Goal: Task Accomplishment & Management: Use online tool/utility

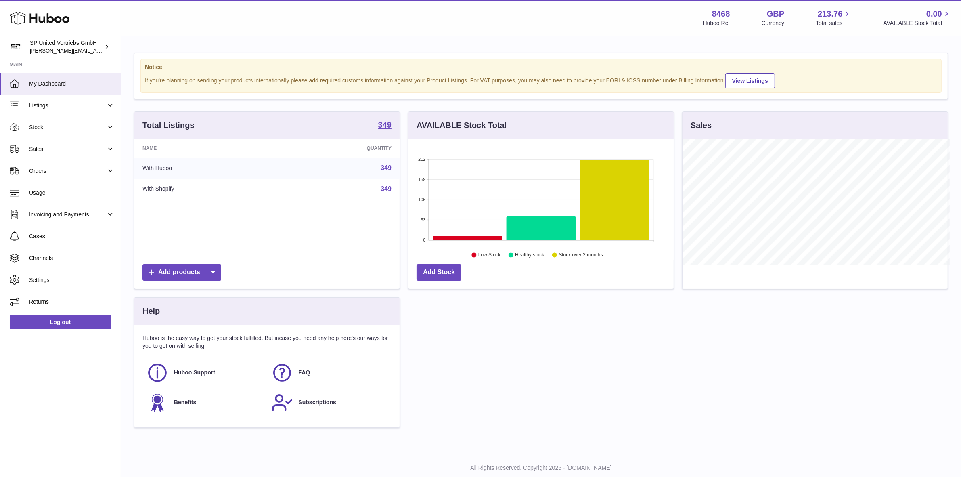
scroll to position [403661, 403522]
click at [44, 130] on span "Stock" at bounding box center [67, 128] width 77 height 8
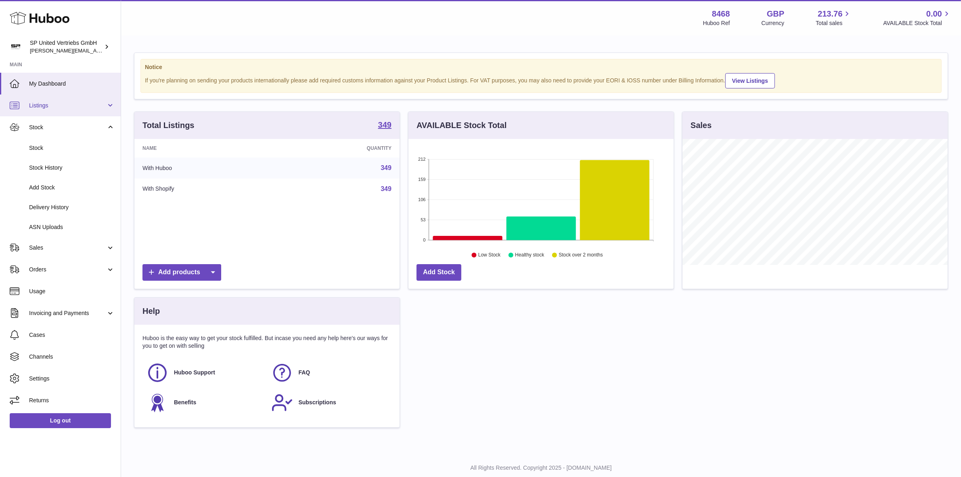
click at [51, 107] on span "Listings" at bounding box center [67, 106] width 77 height 8
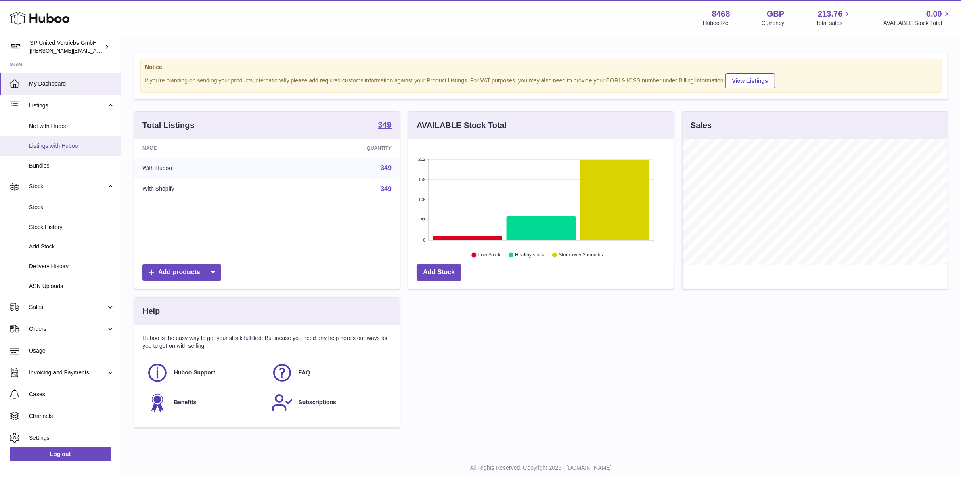
click at [63, 150] on link "Listings with Huboo" at bounding box center [60, 146] width 121 height 20
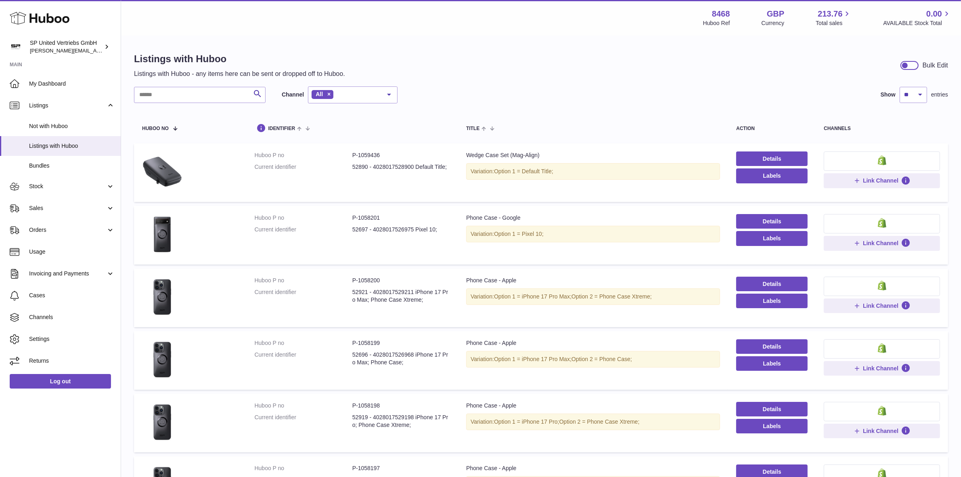
click at [913, 67] on div at bounding box center [910, 65] width 18 height 9
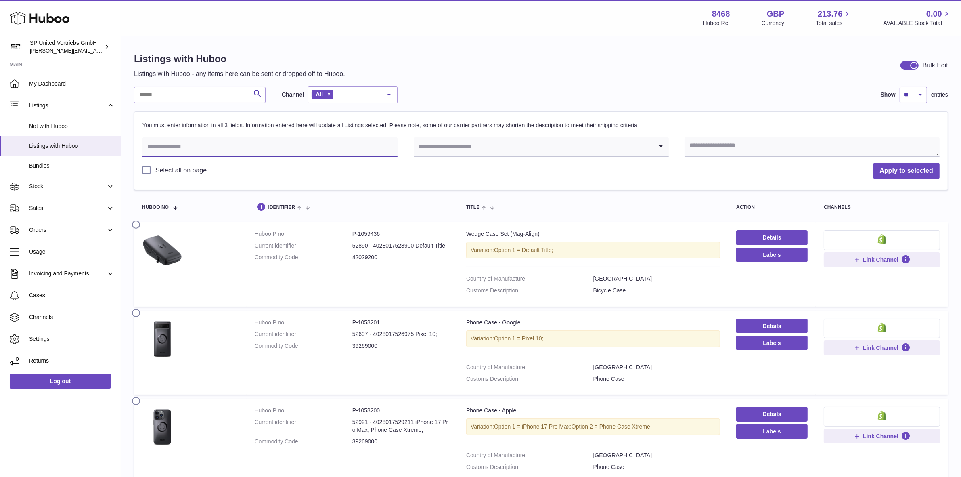
click at [202, 150] on input "text" at bounding box center [270, 146] width 255 height 19
click at [232, 150] on input "text" at bounding box center [270, 146] width 255 height 19
click at [921, 93] on select "** ** ** ***" at bounding box center [913, 95] width 27 height 16
select select "***"
click at [900, 87] on select "** ** ** ***" at bounding box center [913, 95] width 27 height 16
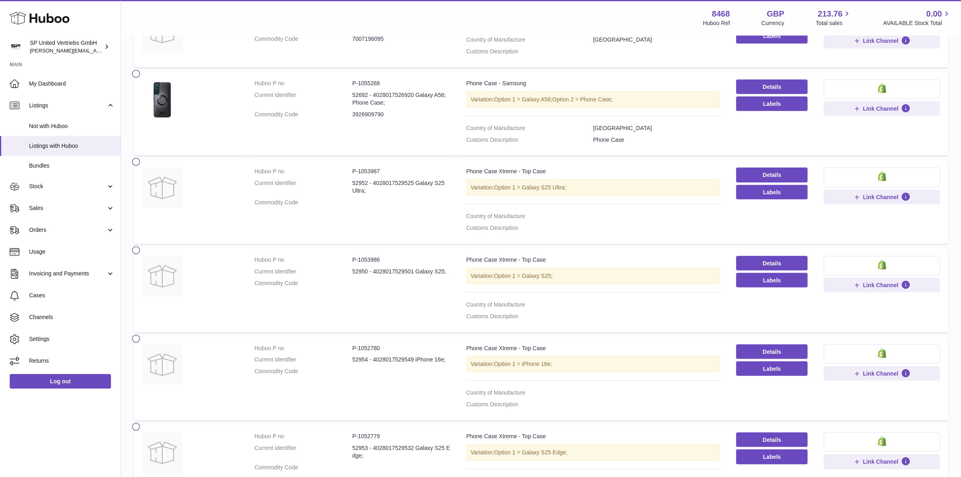
scroll to position [1262, 0]
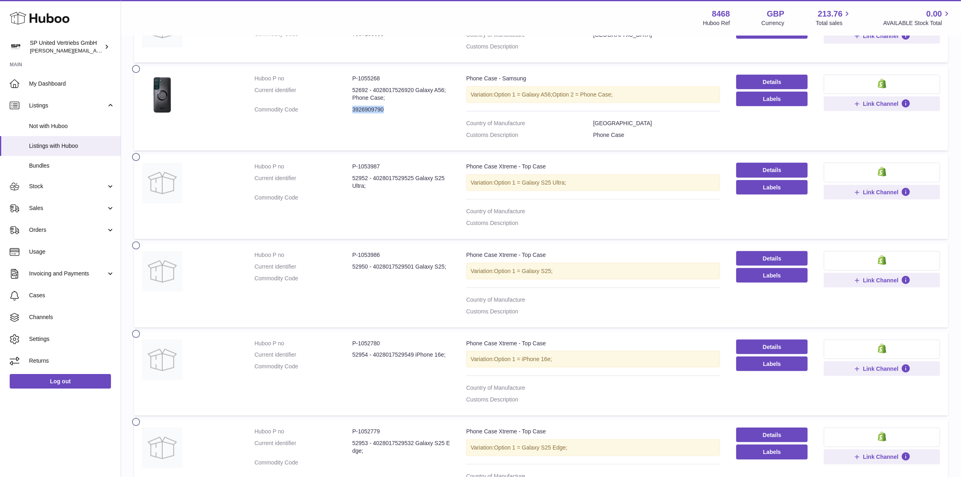
drag, startPoint x: 384, startPoint y: 114, endPoint x: 349, endPoint y: 113, distance: 35.1
click at [349, 113] on dl "Huboo P no P-1055268 Current identifier 52692 - 4028017526920 Galaxy A56; Phone…" at bounding box center [352, 96] width 195 height 43
click at [390, 113] on dd "3926909790" at bounding box center [402, 110] width 98 height 8
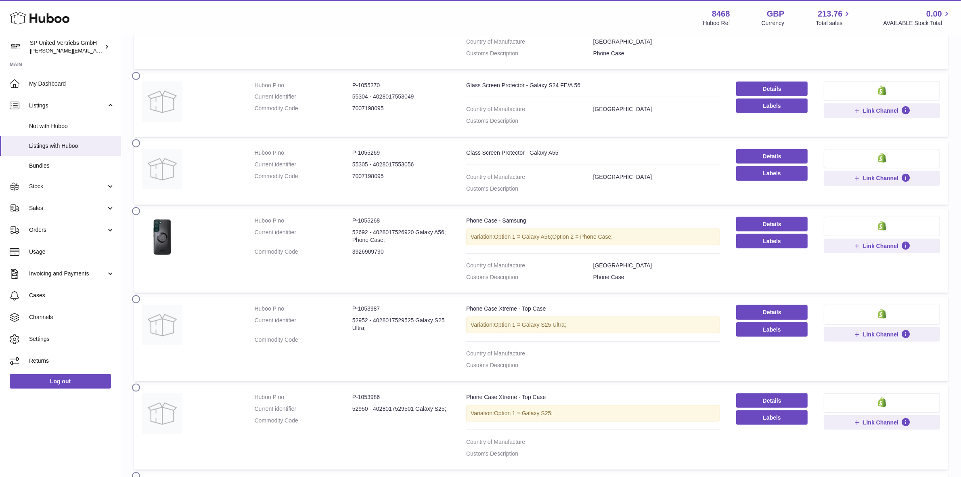
scroll to position [1110, 0]
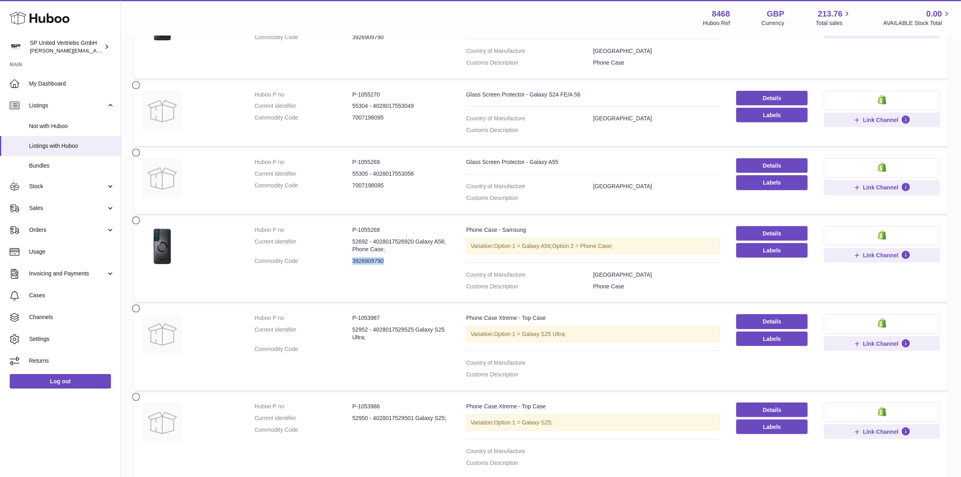
drag, startPoint x: 386, startPoint y: 266, endPoint x: 352, endPoint y: 263, distance: 34.4
click at [352, 263] on dl "Huboo P no P-1055268 Current identifier 52692 - 4028017526920 Galaxy A56; Phone…" at bounding box center [352, 247] width 195 height 43
click at [401, 248] on dd "52692 - 4028017526920 Galaxy A56; Phone Case;" at bounding box center [402, 245] width 98 height 15
click at [393, 265] on dd "3926909790" at bounding box center [402, 261] width 98 height 8
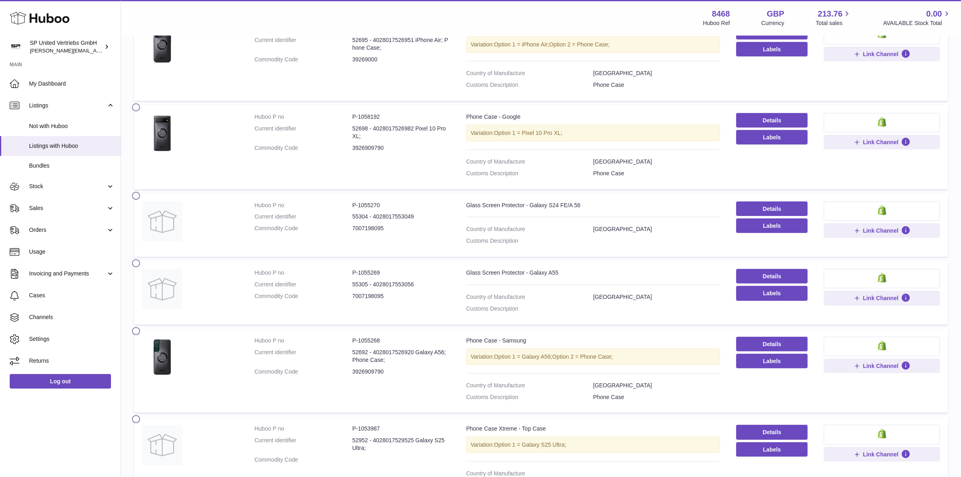
scroll to position [1009, 0]
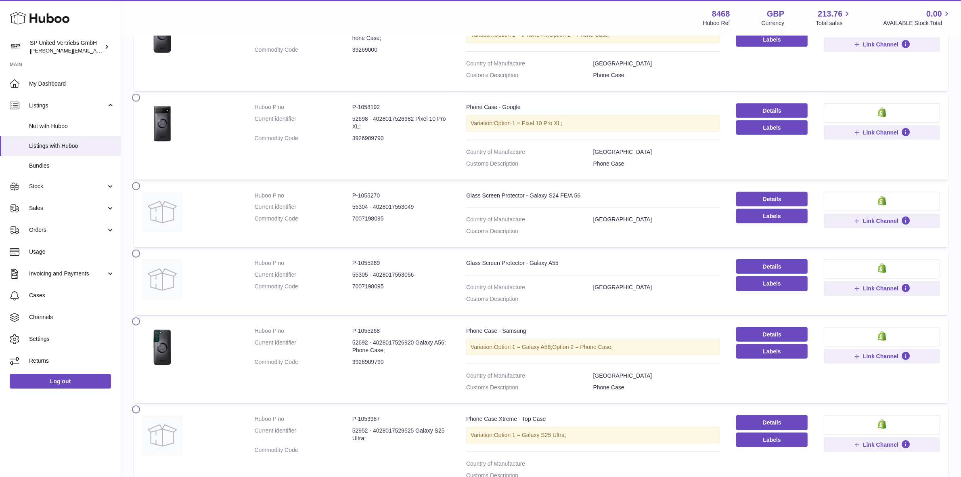
click at [389, 142] on dd "3926909790" at bounding box center [402, 138] width 98 height 8
drag, startPoint x: 386, startPoint y: 143, endPoint x: 352, endPoint y: 143, distance: 34.3
click at [353, 142] on dd "3926909790" at bounding box center [402, 138] width 98 height 8
copy dd "3926909790"
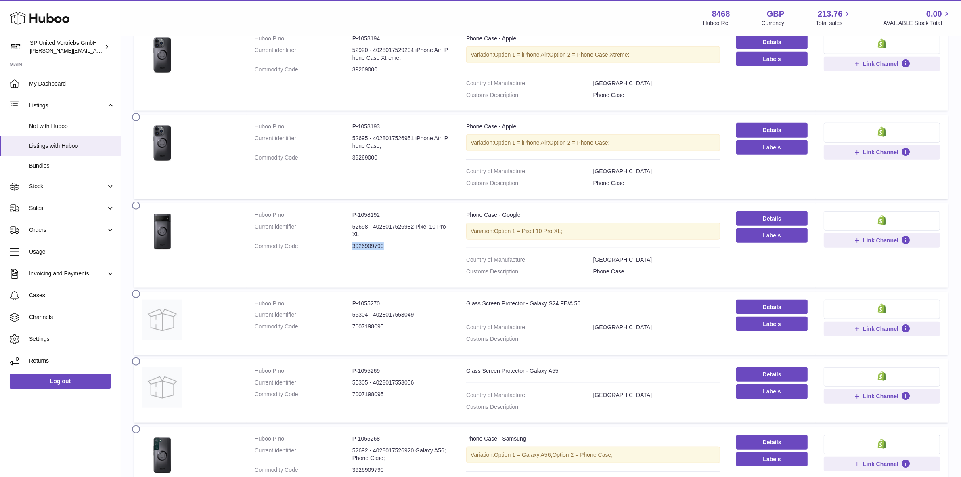
scroll to position [858, 0]
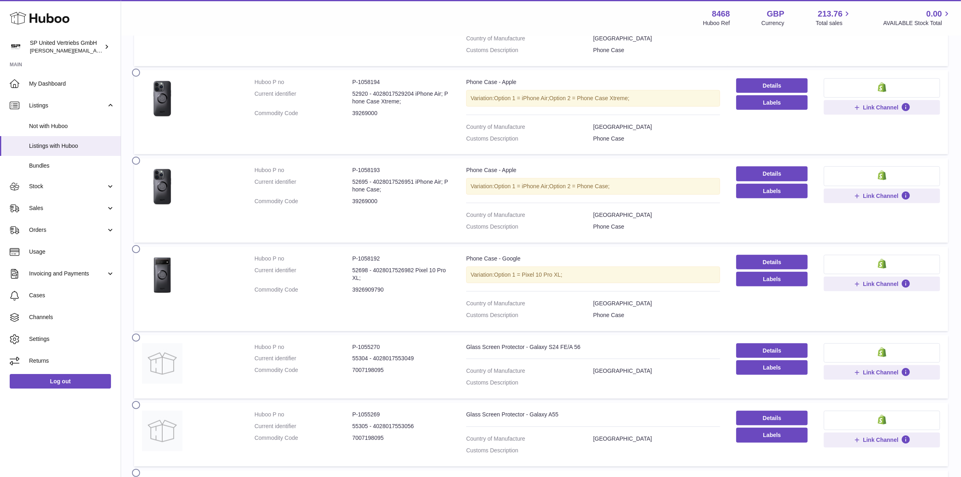
click at [136, 163] on label at bounding box center [138, 160] width 13 height 6
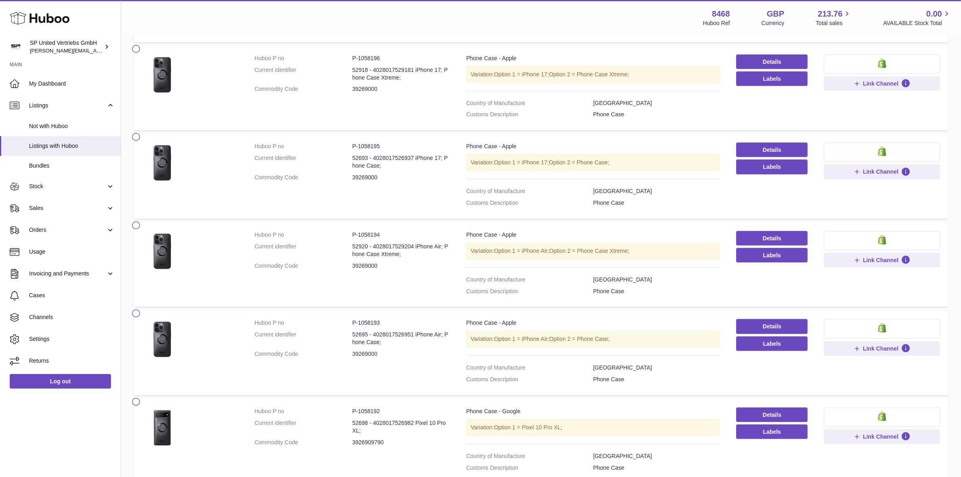
scroll to position [808, 0]
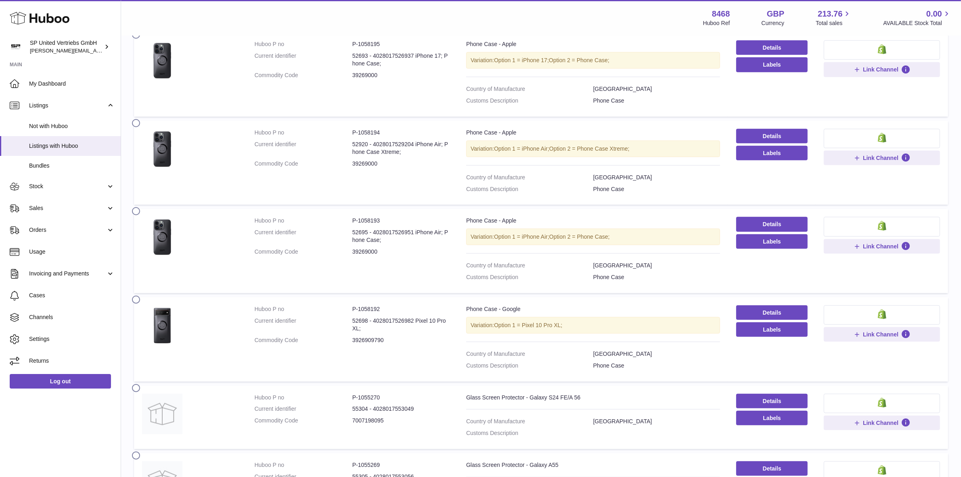
click at [138, 214] on label at bounding box center [138, 210] width 13 height 6
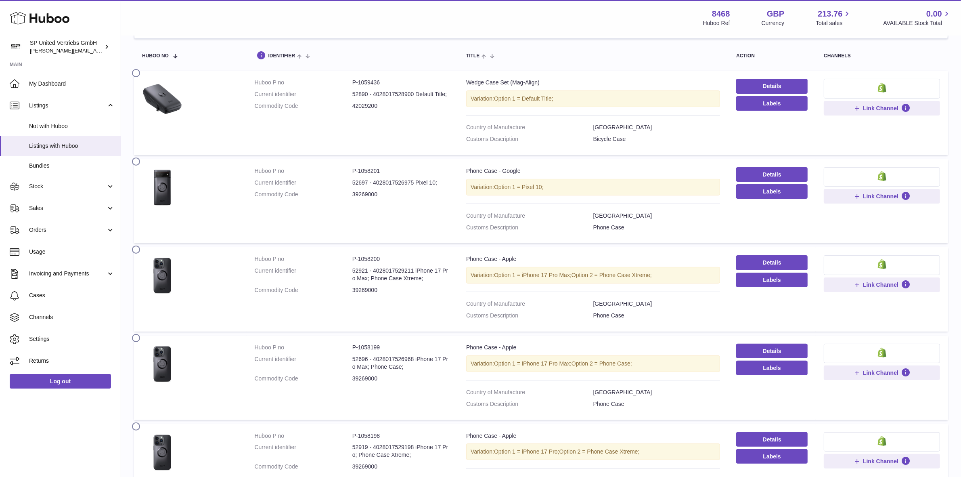
scroll to position [101, 0]
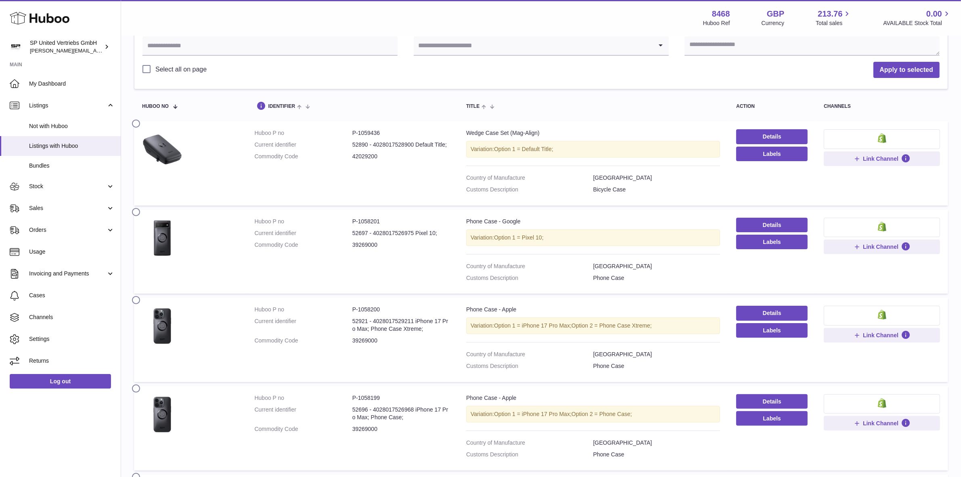
click at [137, 212] on label at bounding box center [138, 211] width 13 height 6
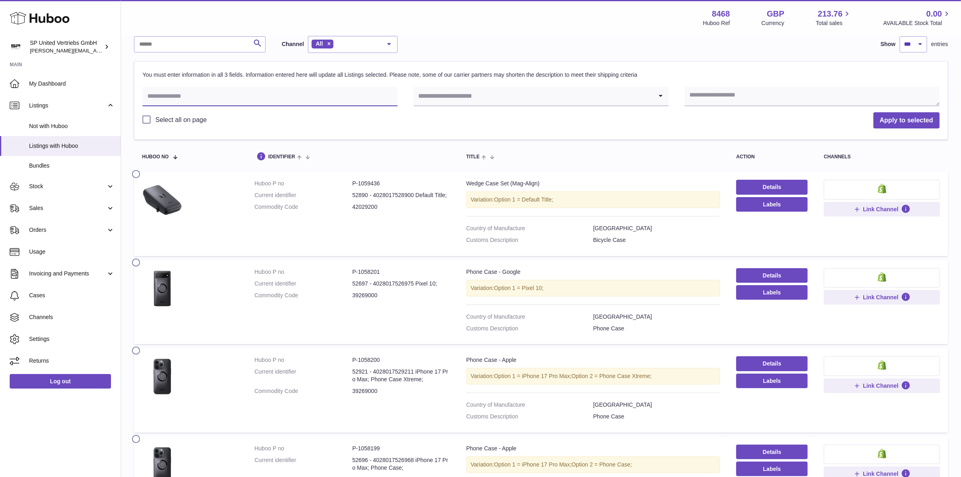
click at [217, 98] on input "text" at bounding box center [270, 96] width 255 height 19
paste input "**********"
type input "**********"
click at [504, 98] on input "Search for option" at bounding box center [533, 96] width 239 height 19
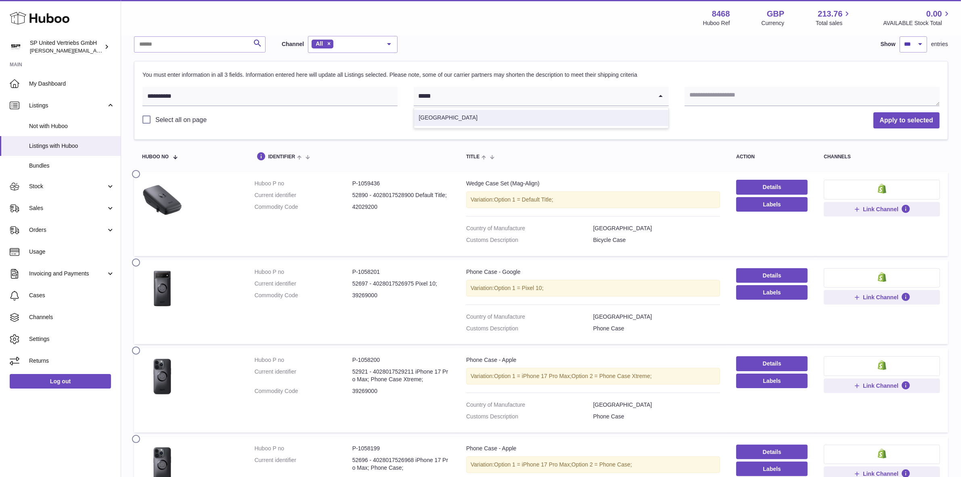
click at [497, 123] on li "[GEOGRAPHIC_DATA]" at bounding box center [541, 118] width 254 height 16
type input "*****"
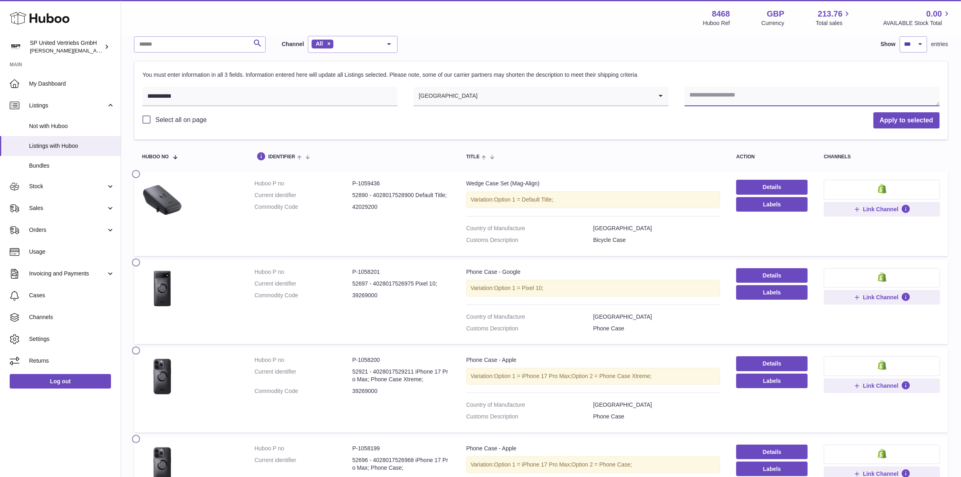
click at [735, 96] on textarea at bounding box center [812, 96] width 255 height 19
type textarea "**********"
click at [910, 120] on button "Apply to selected" at bounding box center [907, 120] width 66 height 17
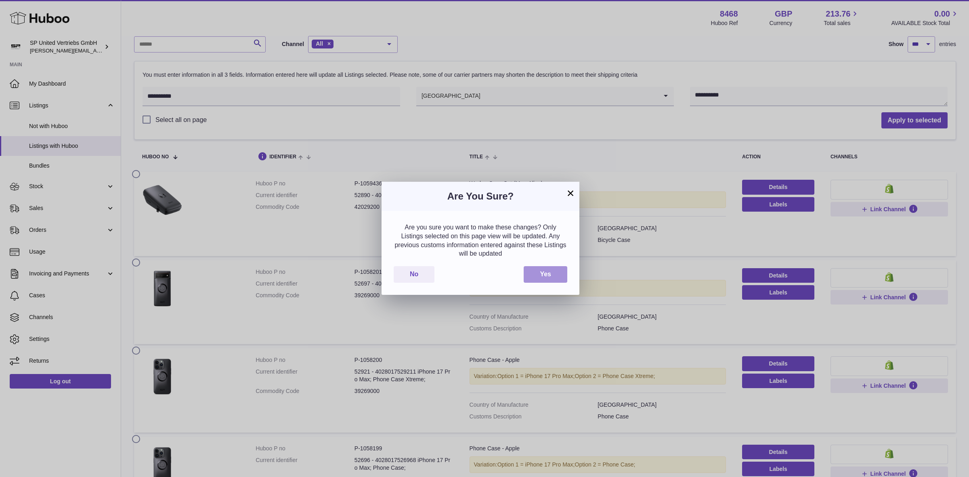
click at [540, 277] on button "Yes" at bounding box center [546, 274] width 44 height 17
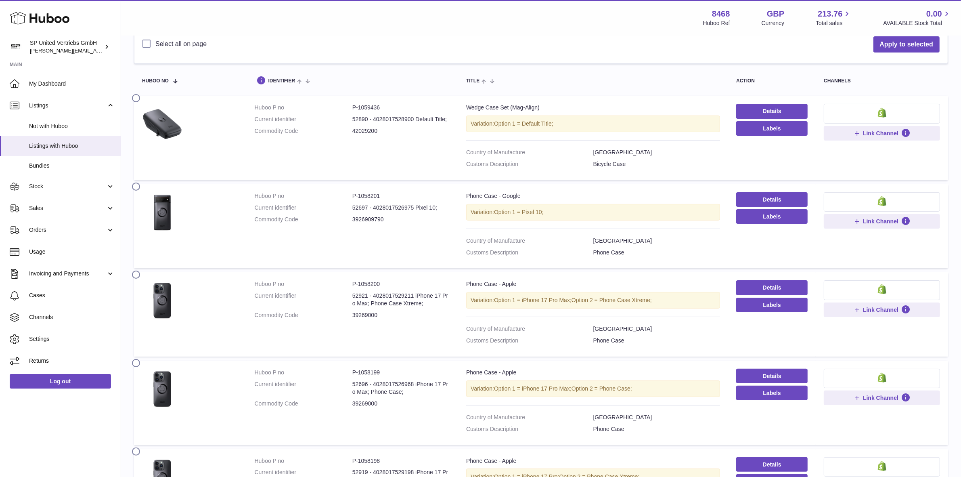
scroll to position [151, 0]
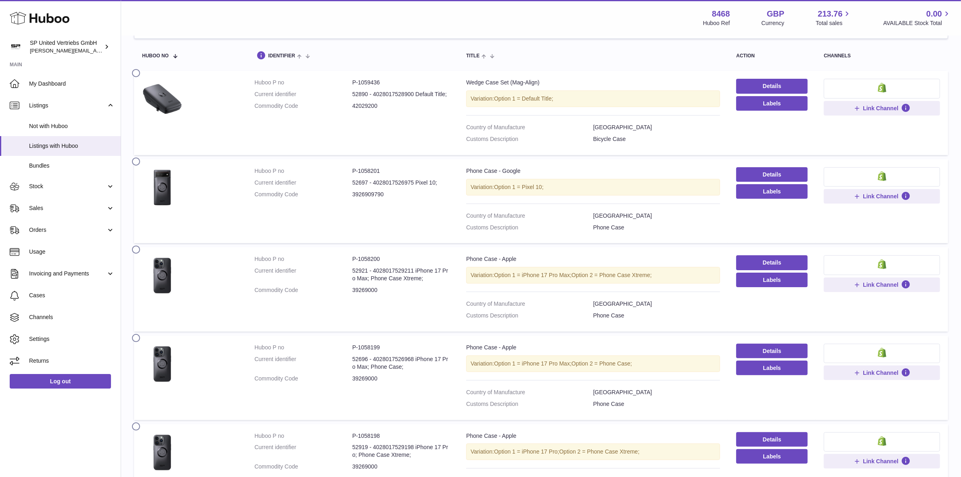
click at [608, 138] on div "Bicycle Case" at bounding box center [610, 141] width 33 height 12
click at [618, 140] on div "Bicycle Case" at bounding box center [610, 141] width 33 height 12
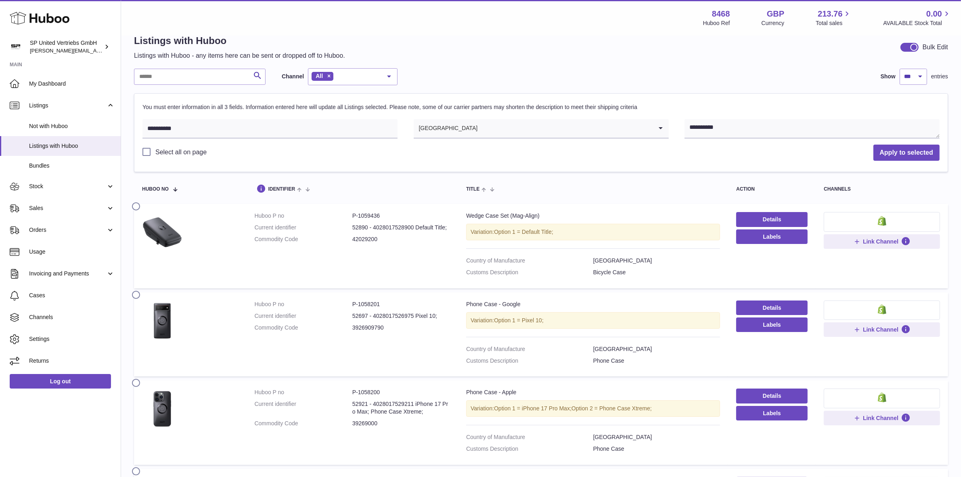
scroll to position [0, 0]
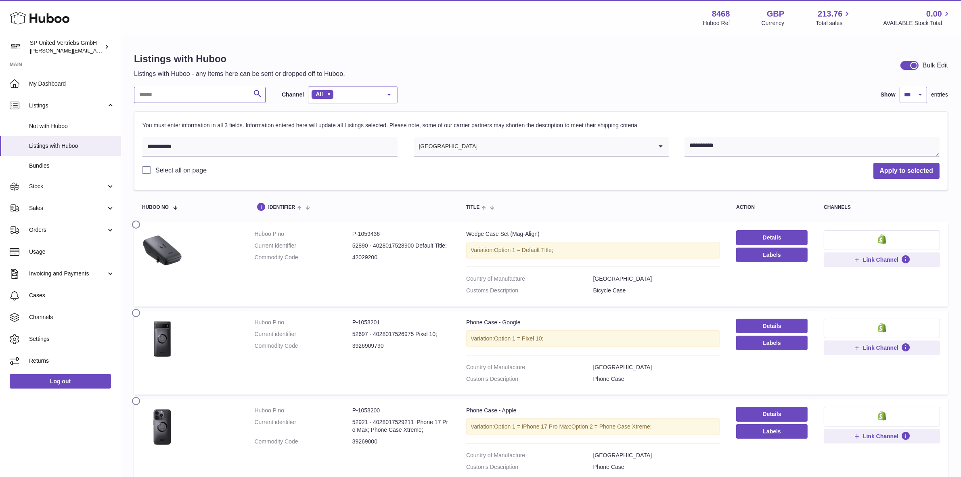
click at [202, 97] on input "text" at bounding box center [200, 95] width 132 height 16
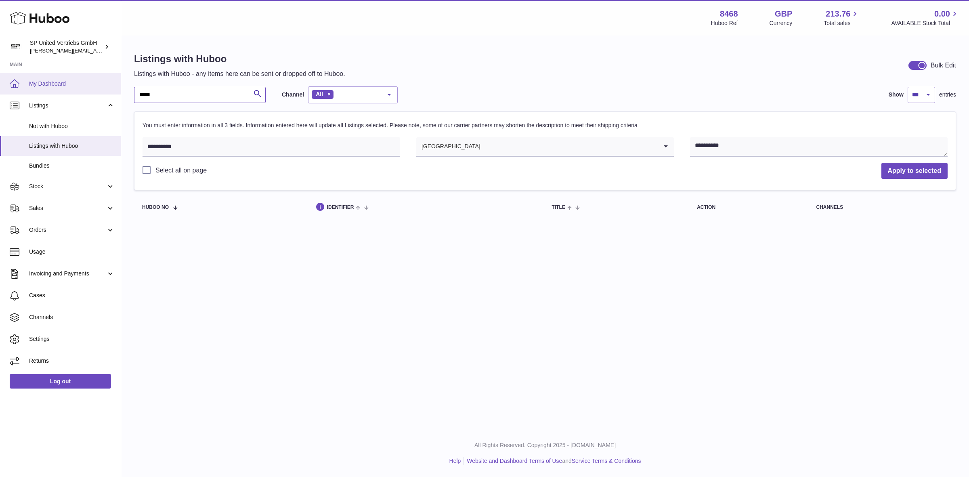
drag, startPoint x: 184, startPoint y: 91, endPoint x: 110, endPoint y: 89, distance: 73.9
click at [110, 89] on div "Huboo SP United Vertriebs GmbH [PERSON_NAME][EMAIL_ADDRESS][DOMAIN_NAME] Main M…" at bounding box center [484, 238] width 969 height 477
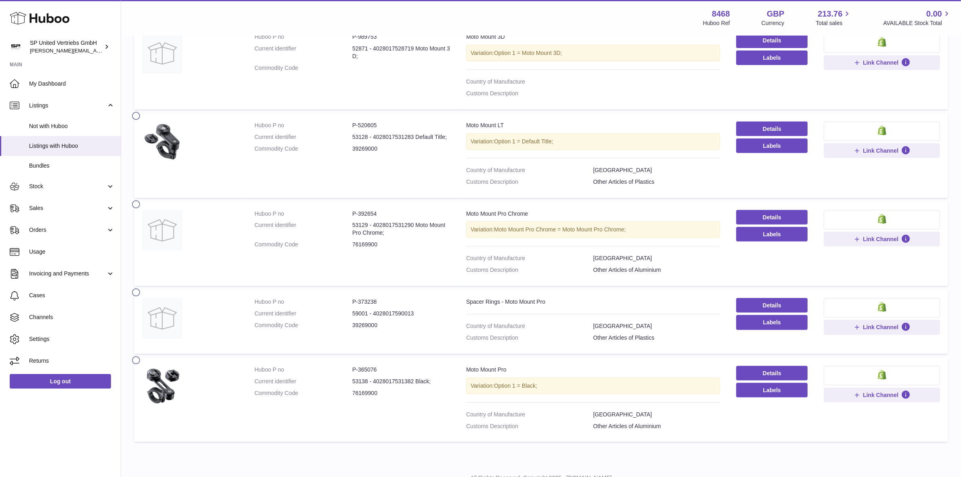
scroll to position [358, 0]
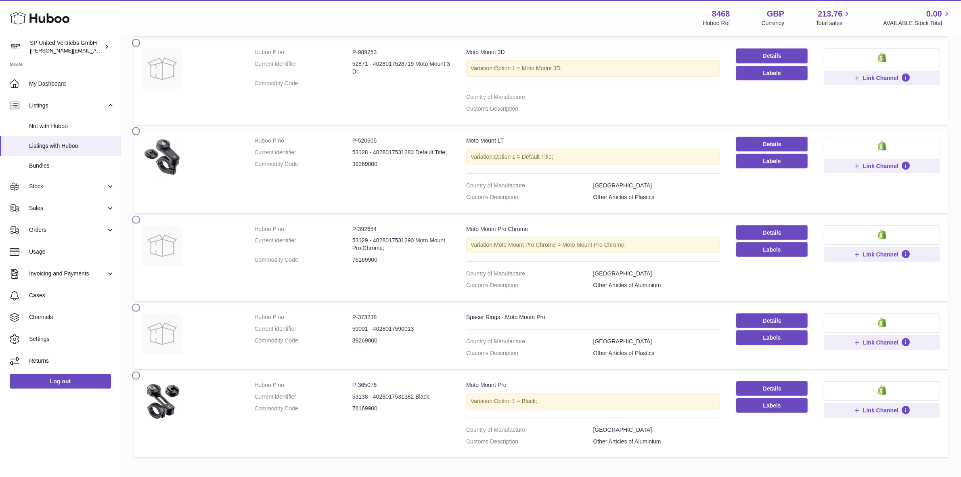
type input "**********"
click at [652, 201] on div "Other Articles of Plastics" at bounding box center [624, 199] width 61 height 12
click at [652, 288] on div "Other Articles of Aluminium" at bounding box center [628, 287] width 68 height 12
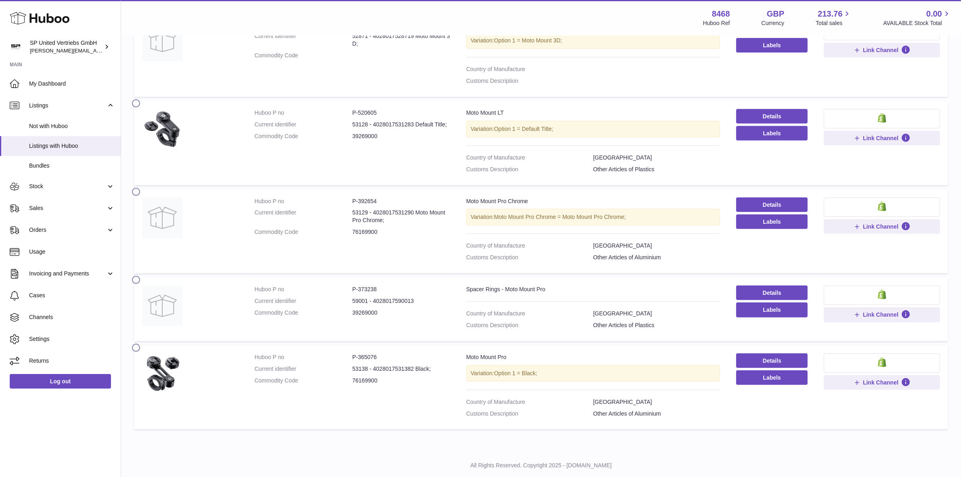
scroll to position [409, 0]
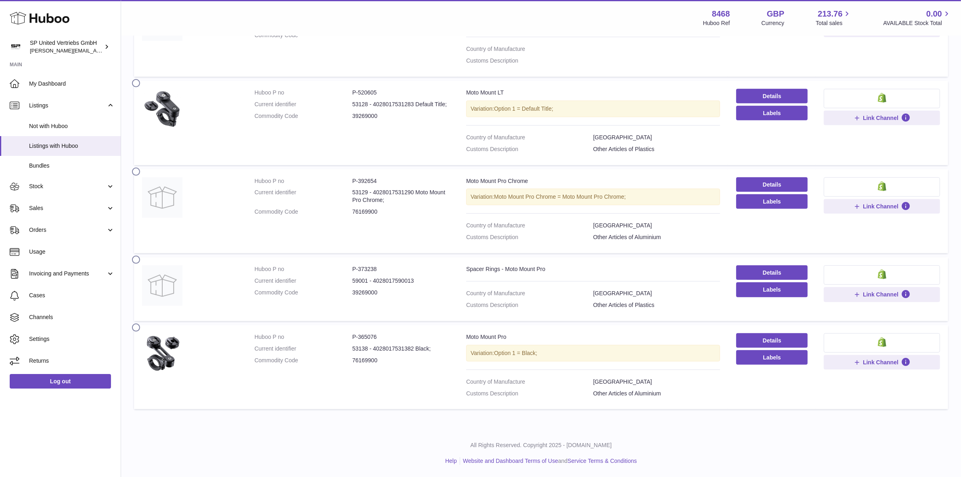
click at [370, 361] on dd "76169900" at bounding box center [402, 361] width 98 height 8
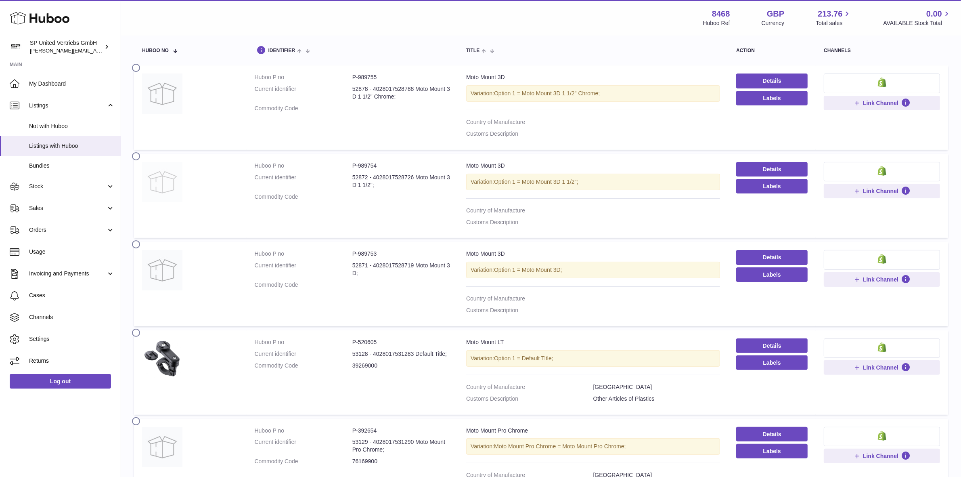
scroll to position [156, 0]
click at [136, 245] on label at bounding box center [138, 244] width 13 height 6
drag, startPoint x: 136, startPoint y: 161, endPoint x: 141, endPoint y: 124, distance: 37.5
click at [136, 159] on label at bounding box center [138, 156] width 13 height 6
click at [140, 68] on label at bounding box center [138, 67] width 13 height 6
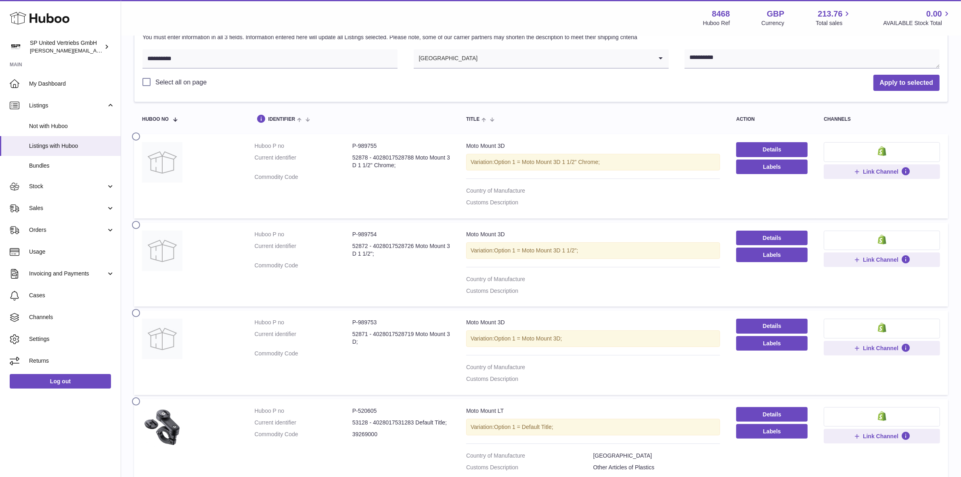
scroll to position [0, 0]
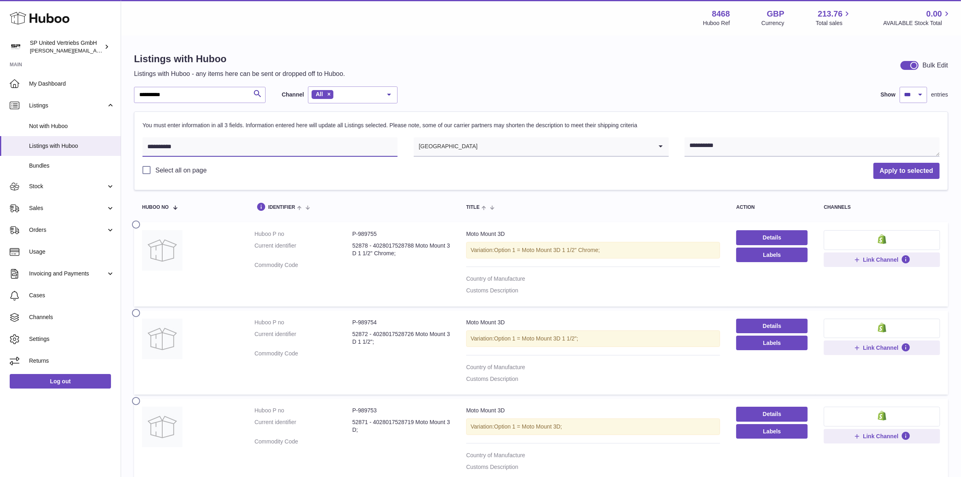
click at [211, 151] on input "**********" at bounding box center [270, 146] width 255 height 19
drag, startPoint x: 213, startPoint y: 150, endPoint x: 88, endPoint y: 146, distance: 124.8
click at [86, 146] on div "**********" at bounding box center [480, 441] width 961 height 883
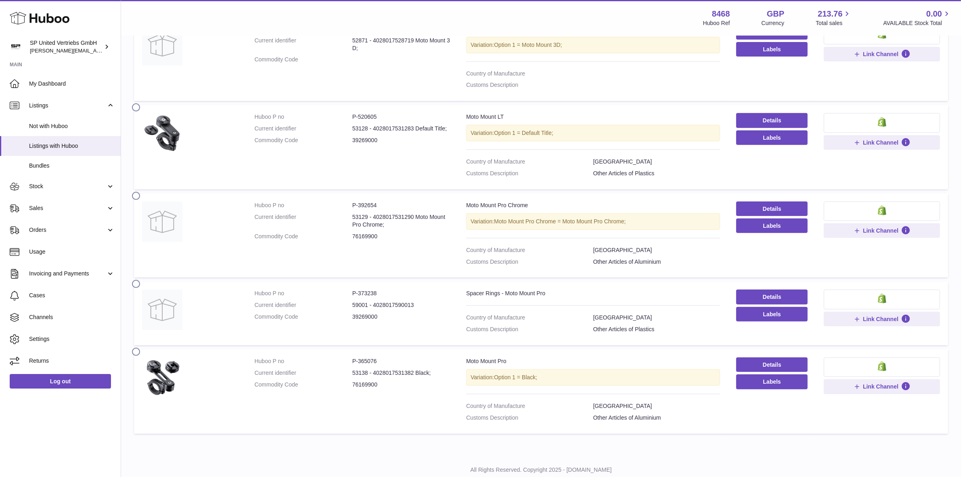
scroll to position [364, 0]
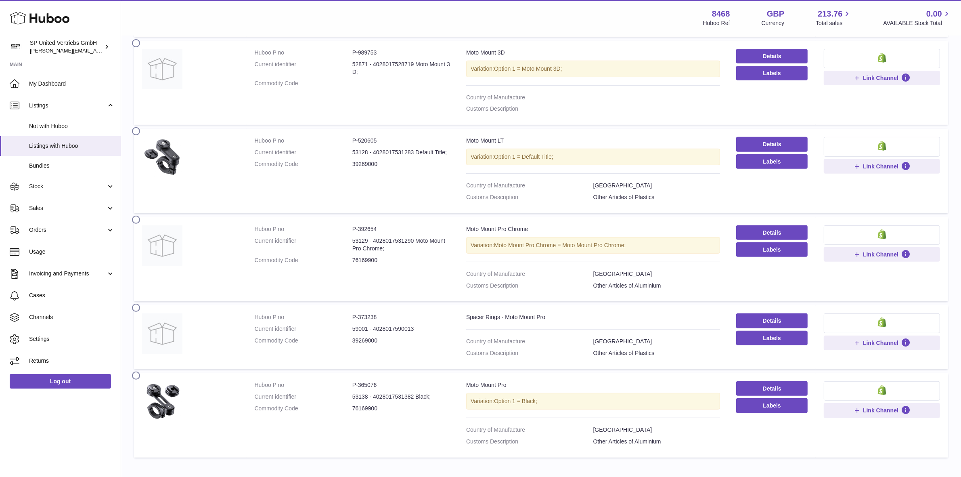
click at [136, 378] on label at bounding box center [138, 374] width 13 height 6
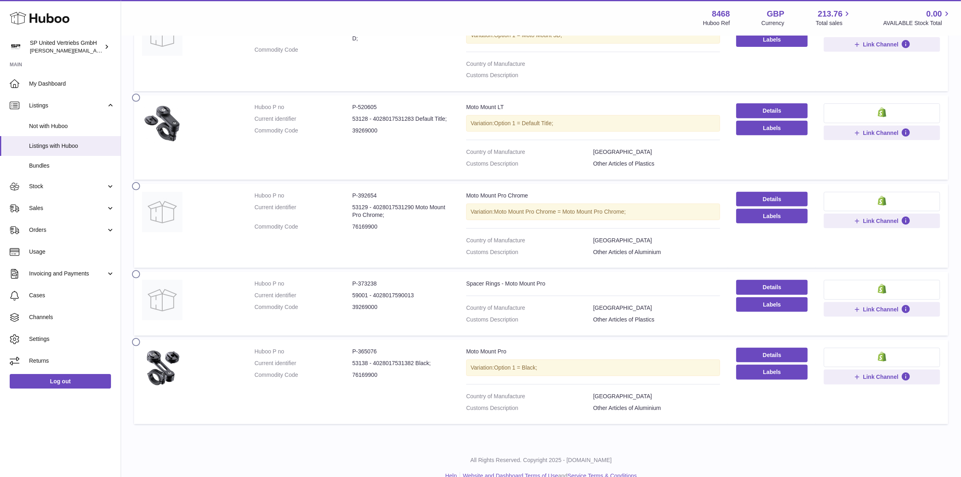
scroll to position [415, 0]
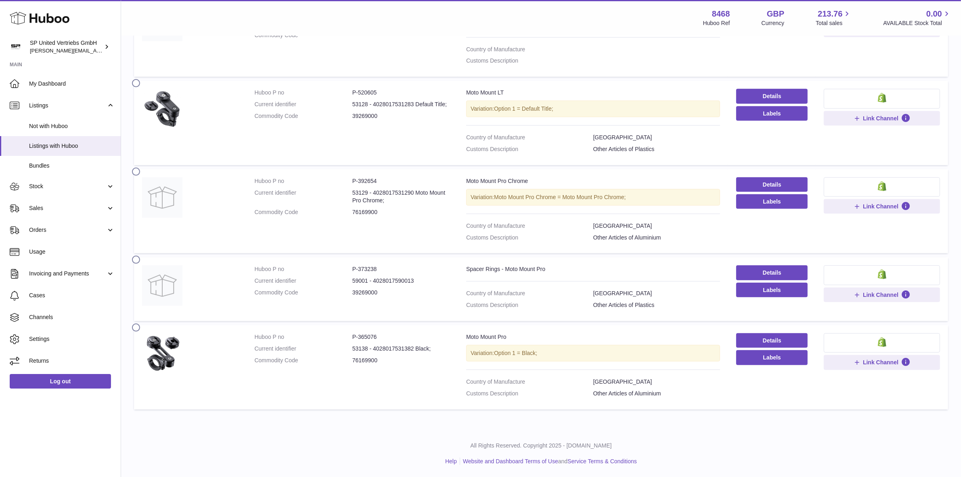
click at [138, 174] on label at bounding box center [138, 171] width 13 height 6
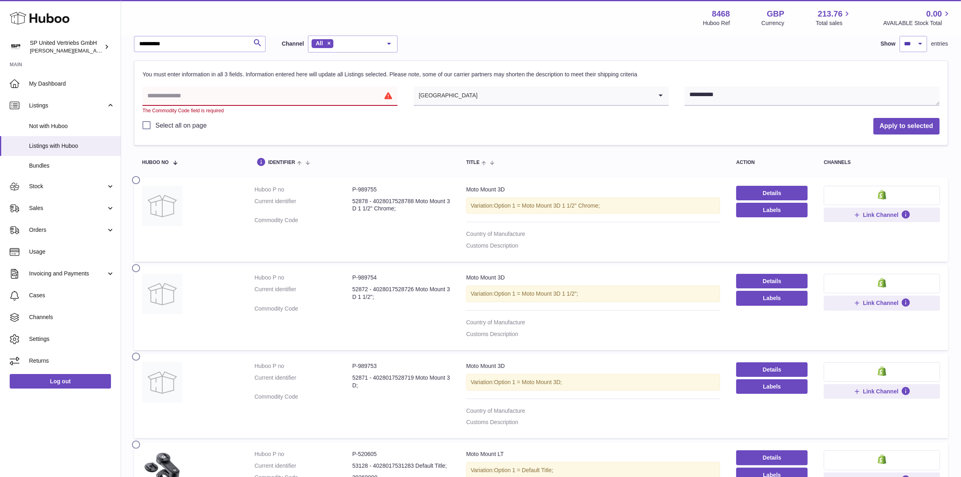
scroll to position [0, 0]
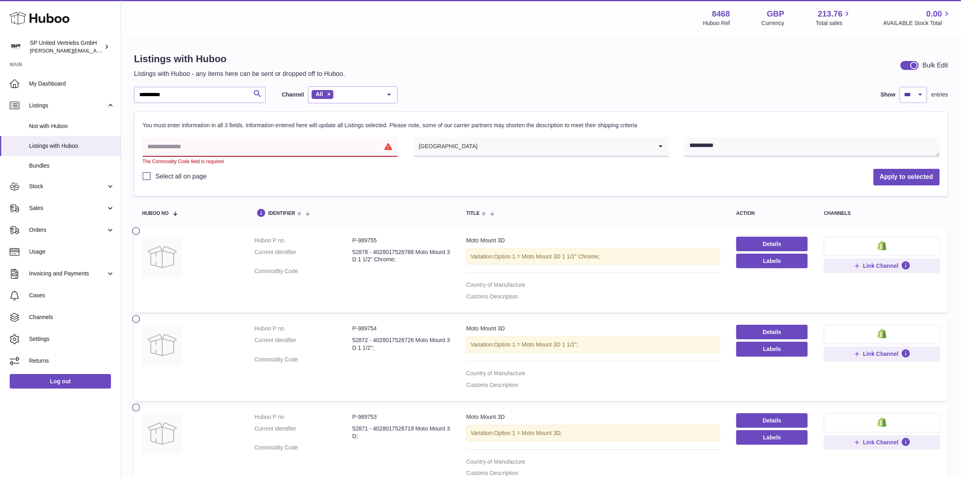
click at [196, 145] on input "text" at bounding box center [270, 146] width 255 height 19
paste input "**********"
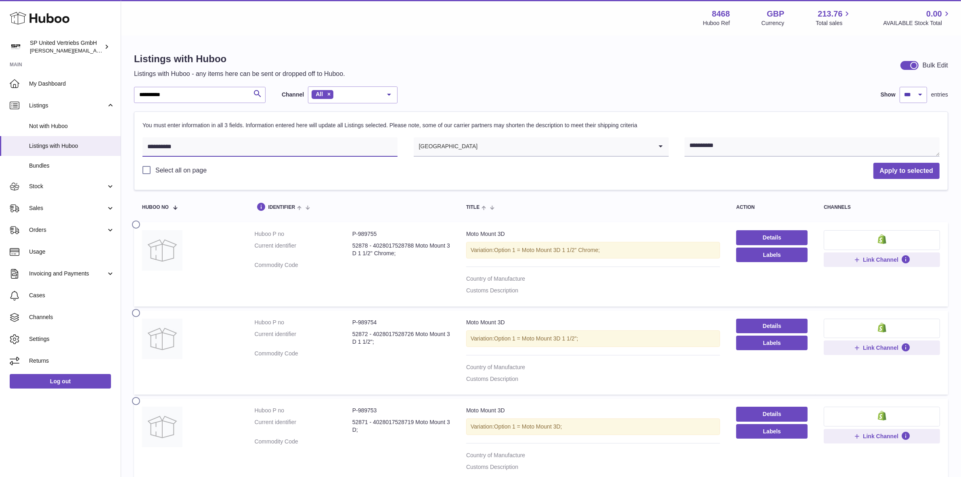
type input "**********"
drag, startPoint x: 732, startPoint y: 148, endPoint x: 680, endPoint y: 145, distance: 52.6
click at [680, 145] on div "**********" at bounding box center [541, 147] width 797 height 21
drag, startPoint x: 727, startPoint y: 148, endPoint x: 741, endPoint y: 148, distance: 14.5
click at [727, 148] on textarea "**********" at bounding box center [812, 146] width 255 height 19
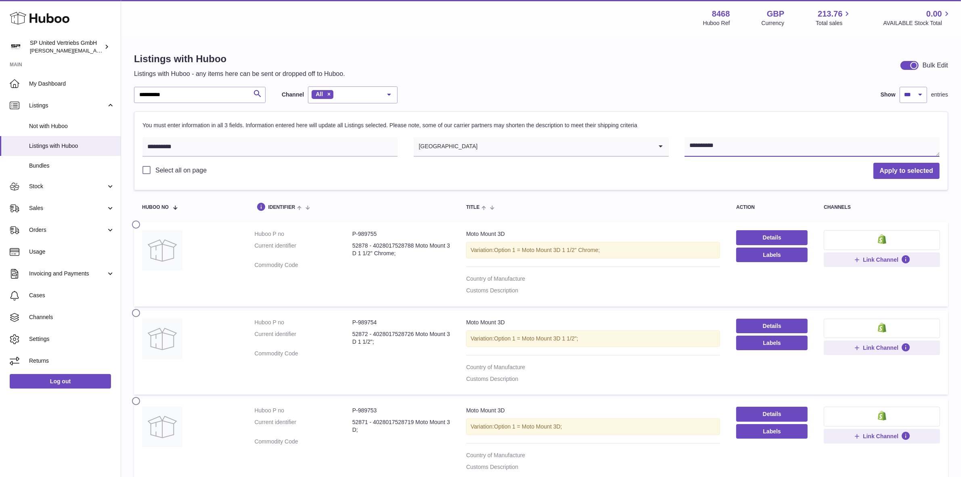
paste textarea "**********"
type textarea "**********"
click at [917, 168] on button "Apply to selected" at bounding box center [907, 171] width 66 height 17
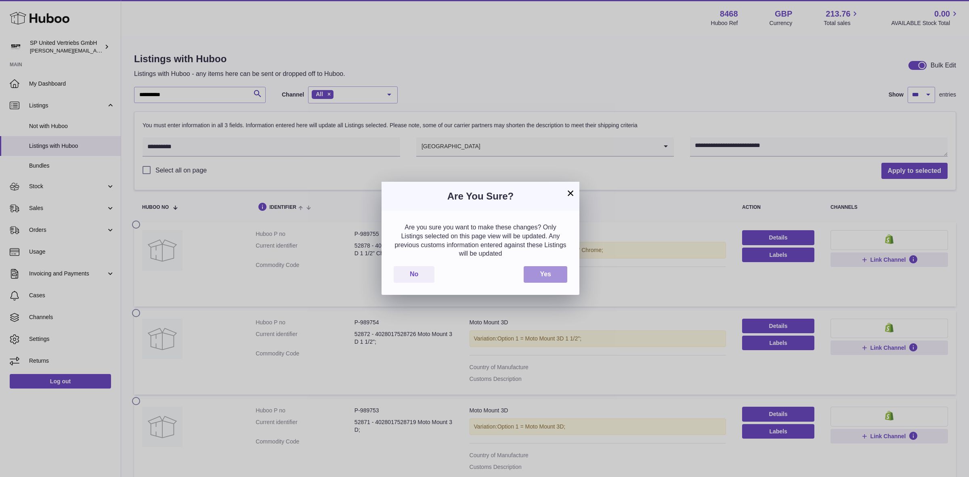
click at [542, 269] on button "Yes" at bounding box center [546, 274] width 44 height 17
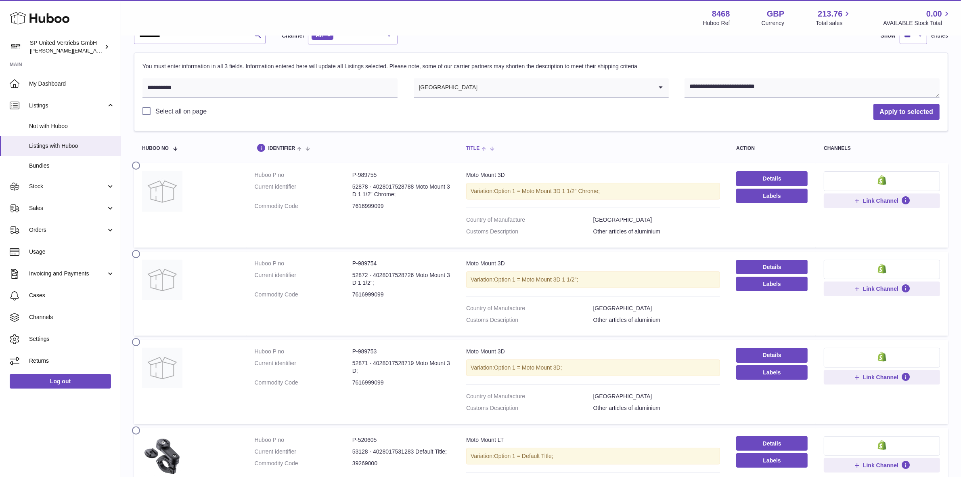
scroll to position [5, 0]
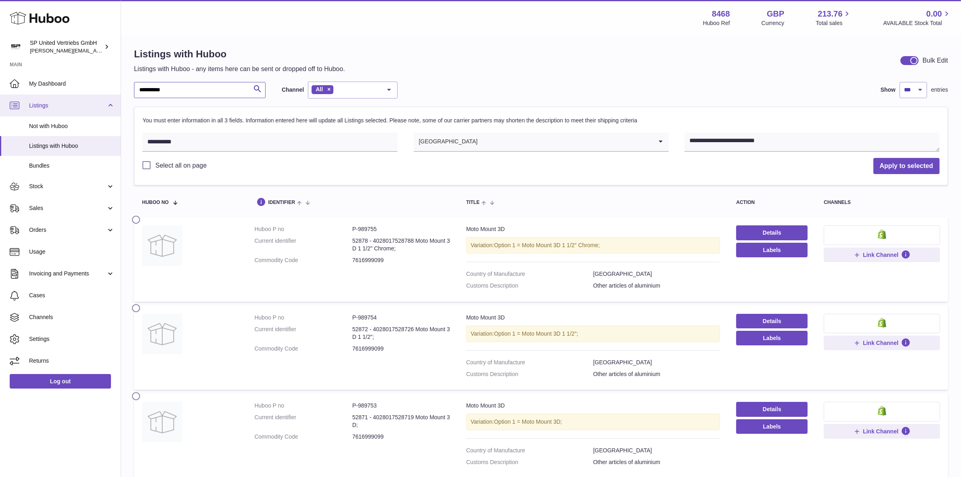
drag, startPoint x: 188, startPoint y: 87, endPoint x: 43, endPoint y: 101, distance: 145.6
click at [43, 101] on div "**********" at bounding box center [480, 436] width 961 height 883
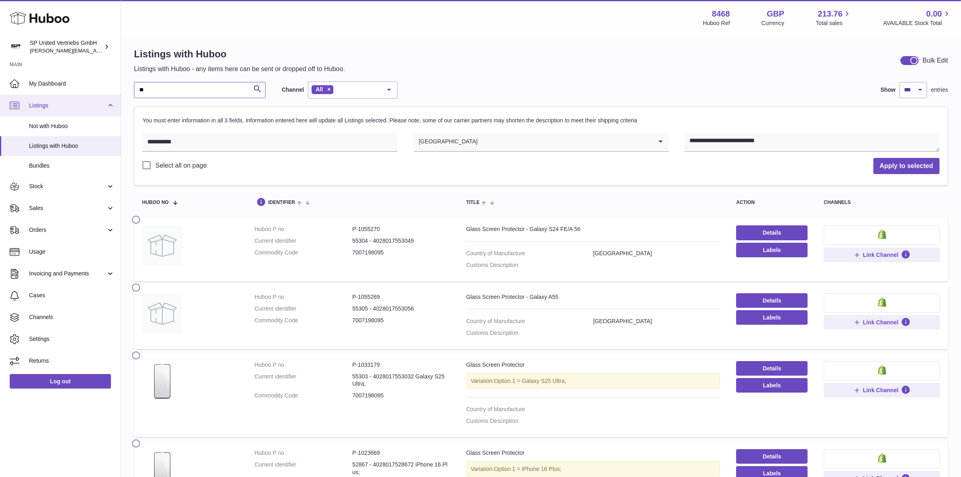
type input "*"
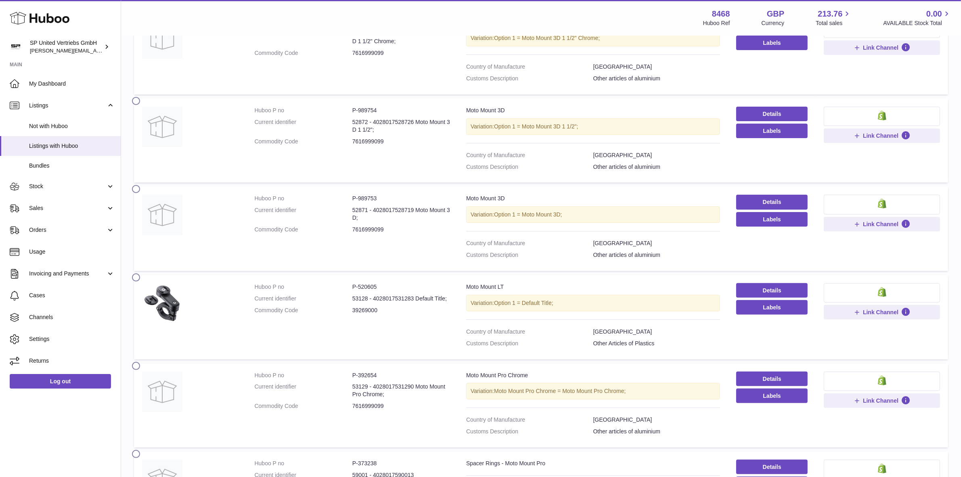
scroll to position [156, 0]
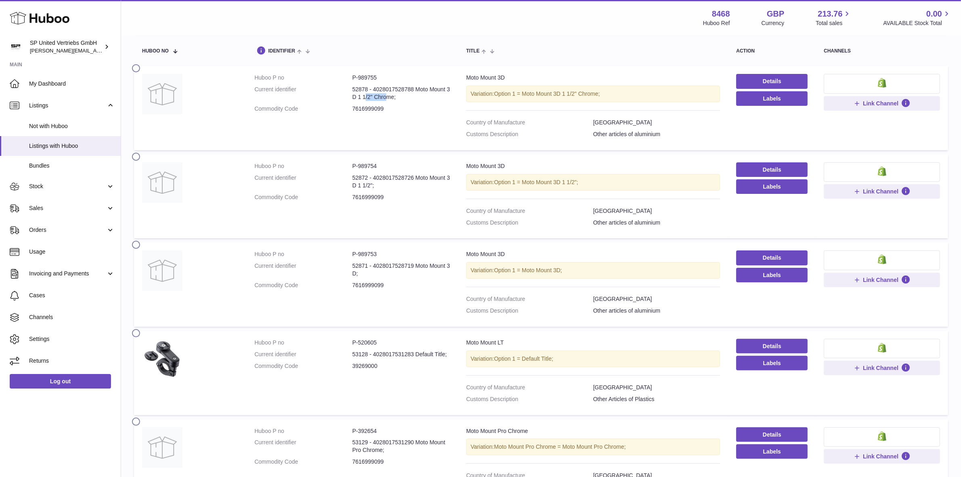
drag, startPoint x: 415, startPoint y: 88, endPoint x: 386, endPoint y: 96, distance: 29.5
click at [442, 87] on dd "52878 - 4028017528788 Moto Mount 3D 1 1/2" Chrome;" at bounding box center [402, 93] width 98 height 15
click at [361, 89] on dd "52878 - 4028017528788 Moto Mount 3D 1 1/2" Chrome;" at bounding box center [402, 93] width 98 height 15
click at [390, 88] on dd "52878 - 4028017528788 Moto Mount 3D 1 1/2" Chrome;" at bounding box center [402, 93] width 98 height 15
drag, startPoint x: 416, startPoint y: 90, endPoint x: 405, endPoint y: 97, distance: 13.8
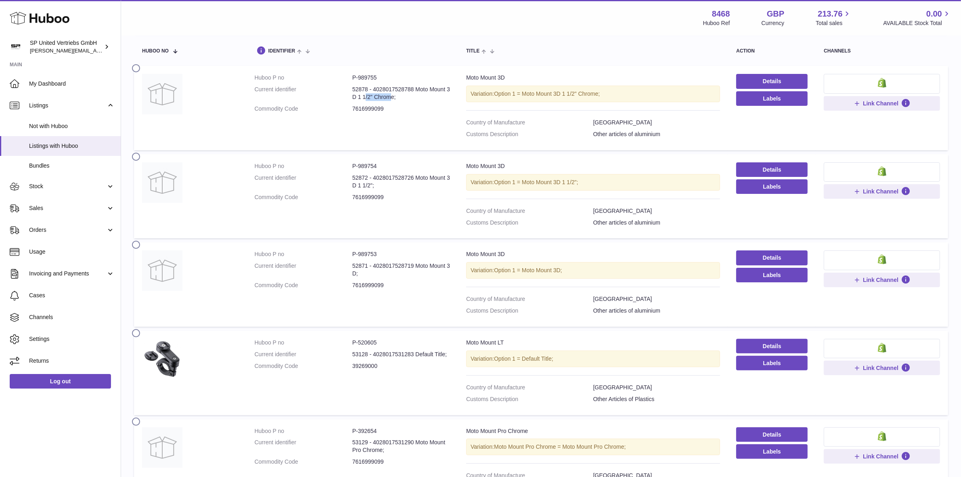
click at [444, 89] on dd "52878 - 4028017528788 Moto Mount 3D 1 1/2" Chrome;" at bounding box center [402, 93] width 98 height 15
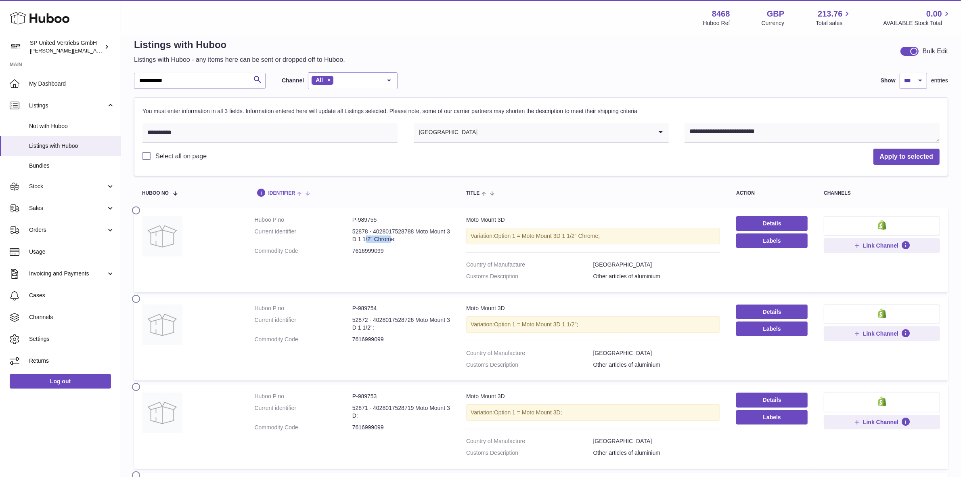
scroll to position [5, 0]
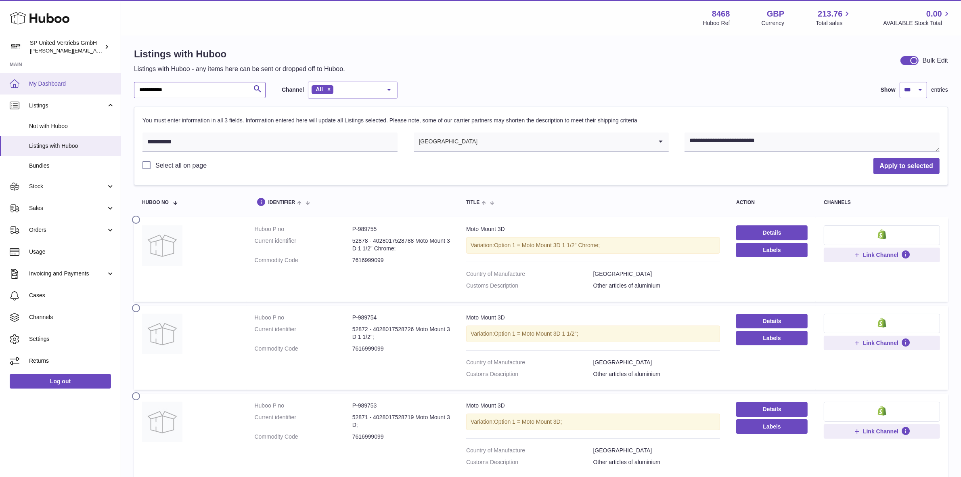
drag, startPoint x: 184, startPoint y: 90, endPoint x: 111, endPoint y: 73, distance: 74.3
click at [111, 73] on div "**********" at bounding box center [480, 436] width 961 height 883
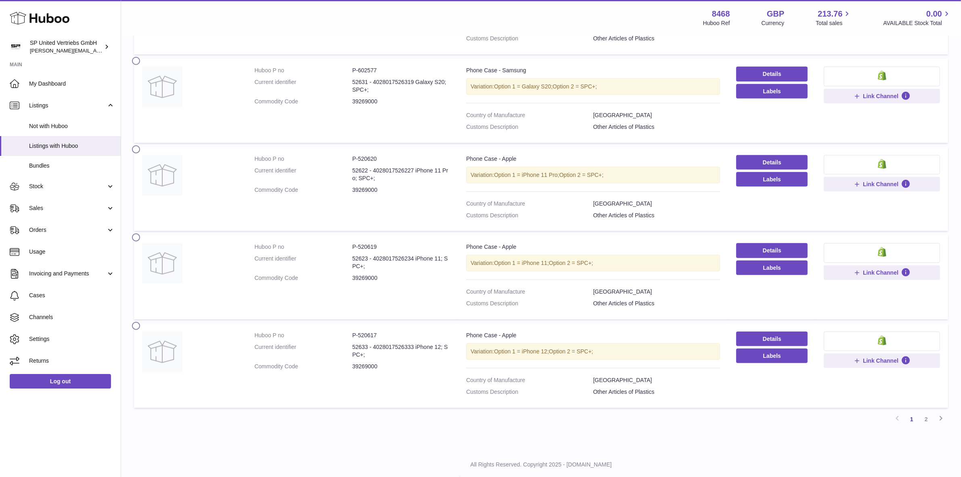
scroll to position [8685, 0]
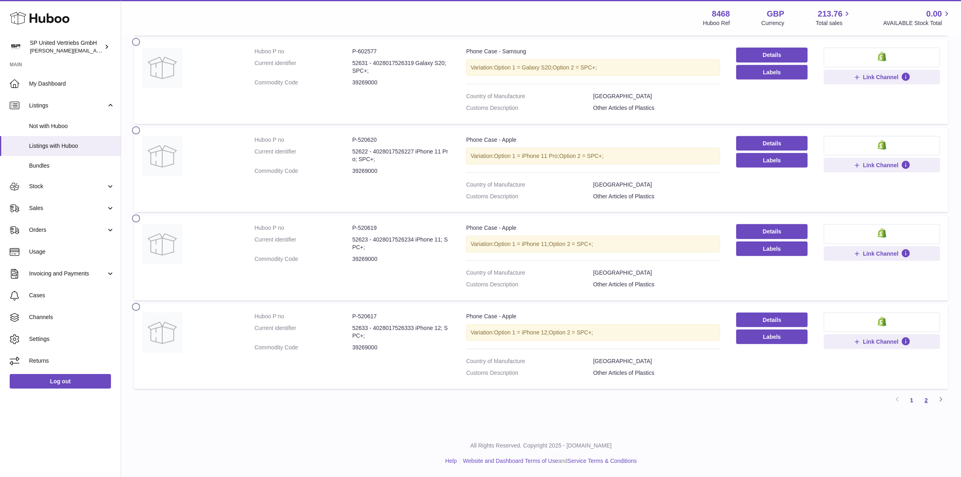
type input "**********"
click at [925, 398] on link "2" at bounding box center [926, 400] width 15 height 15
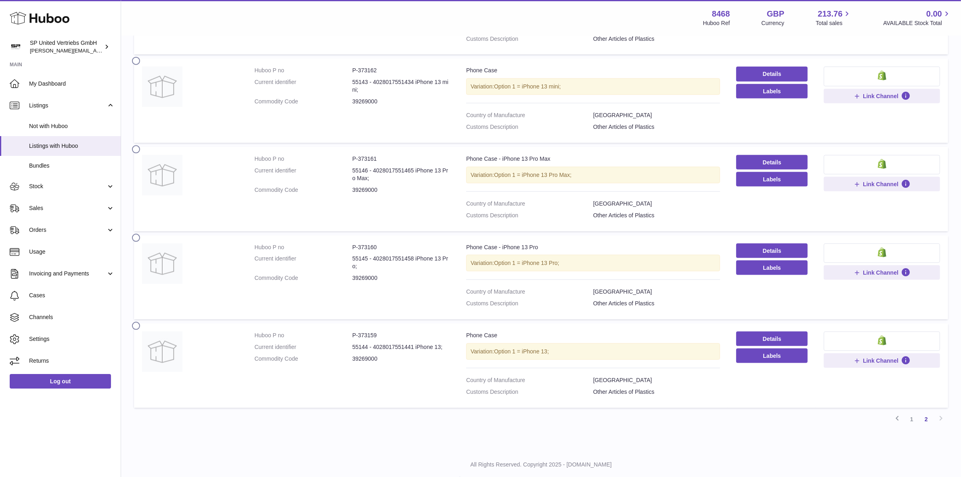
scroll to position [5231, 0]
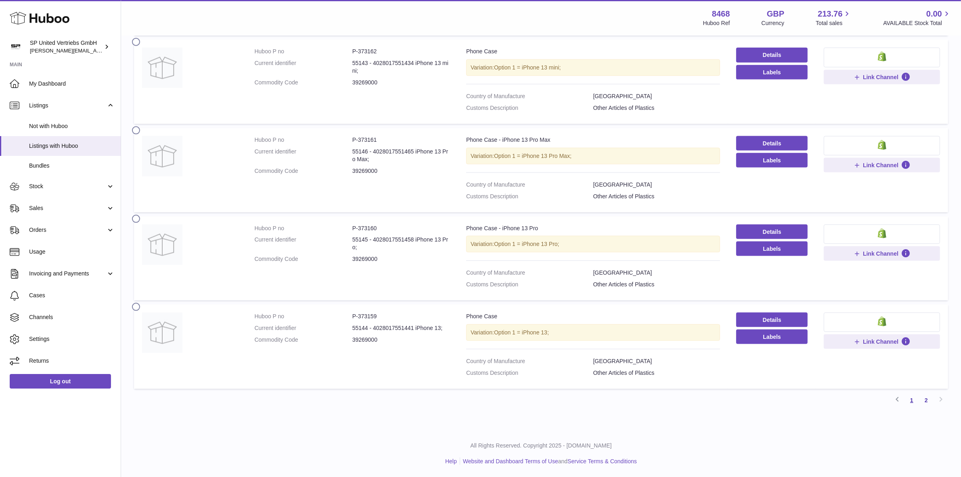
click at [911, 401] on link "1" at bounding box center [912, 400] width 15 height 15
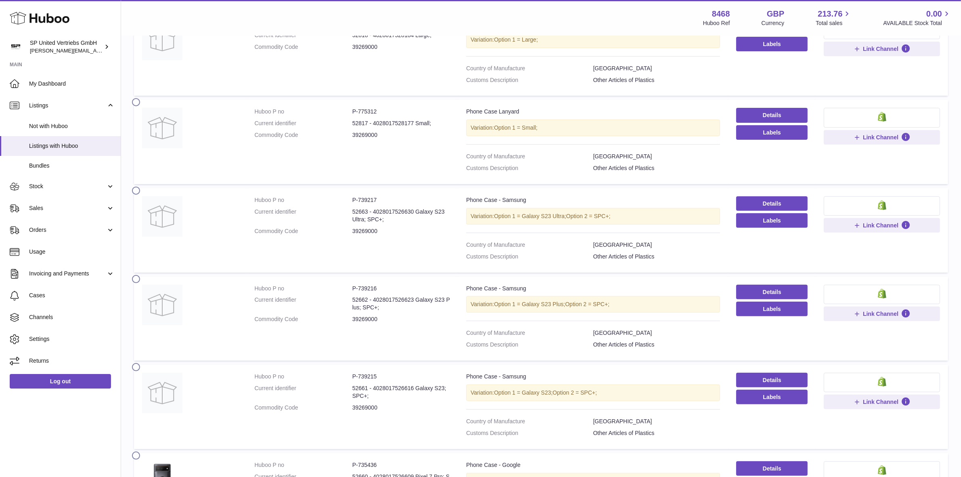
scroll to position [8685, 0]
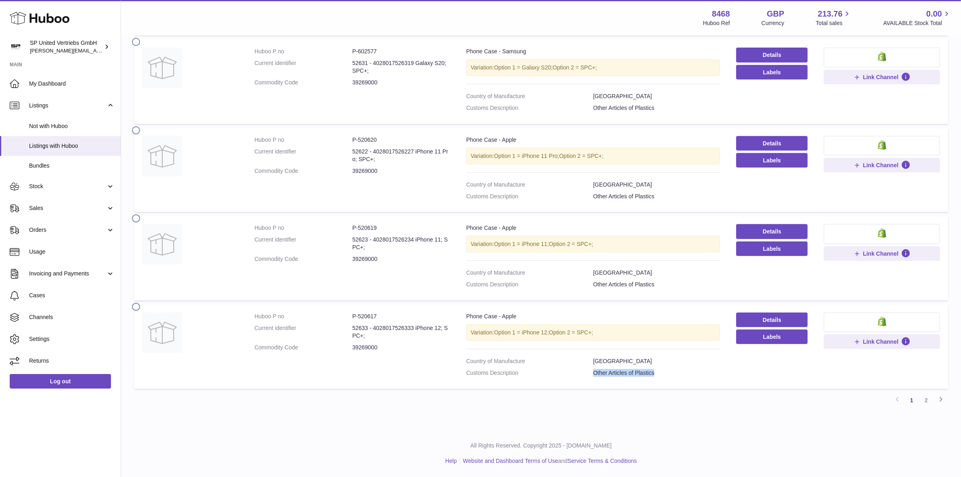
drag, startPoint x: 657, startPoint y: 373, endPoint x: 591, endPoint y: 374, distance: 66.6
click at [591, 374] on dl "Country of Manufacture [GEOGRAPHIC_DATA] Customs Description Other Articles of …" at bounding box center [593, 368] width 254 height 23
copy dl "Other Articles of Plastics"
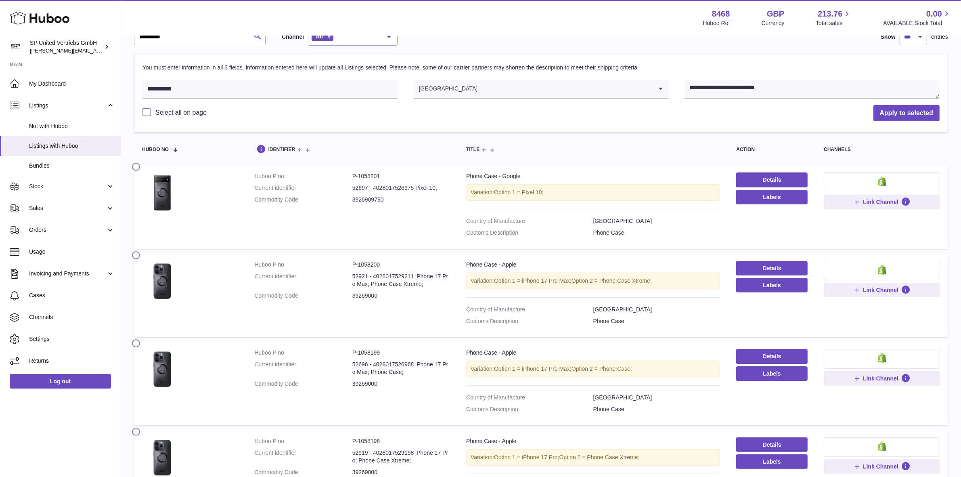
scroll to position [0, 0]
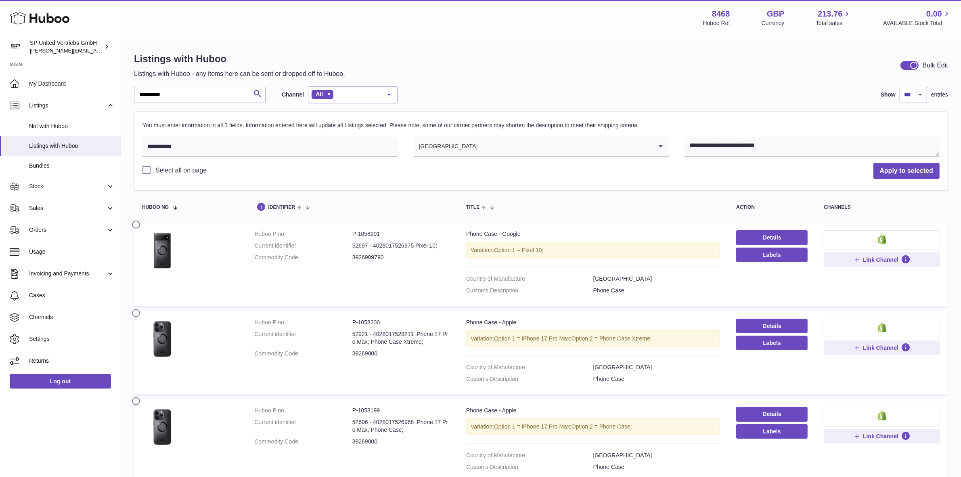
click at [147, 171] on label "Select all on page" at bounding box center [175, 170] width 64 height 9
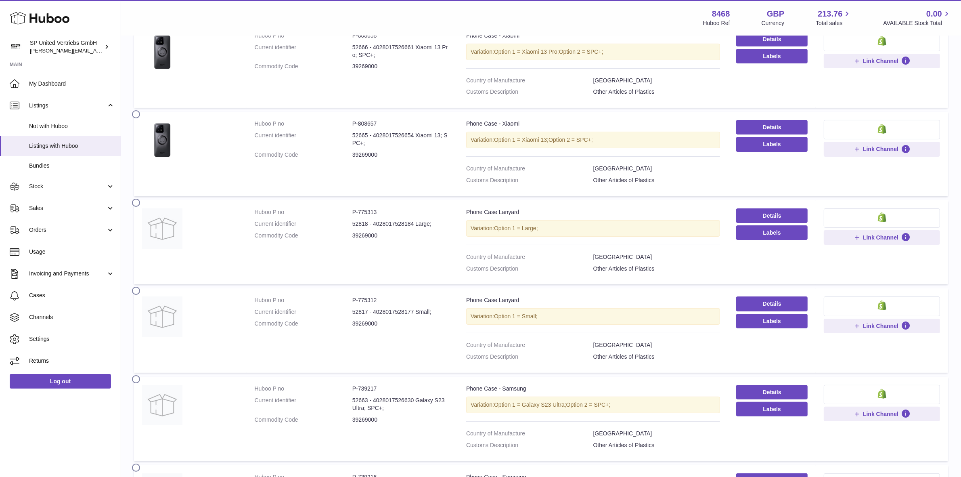
drag, startPoint x: 138, startPoint y: 226, endPoint x: 136, endPoint y: 231, distance: 4.7
click at [138, 205] on label at bounding box center [138, 202] width 13 height 6
click at [138, 293] on label at bounding box center [138, 290] width 13 height 6
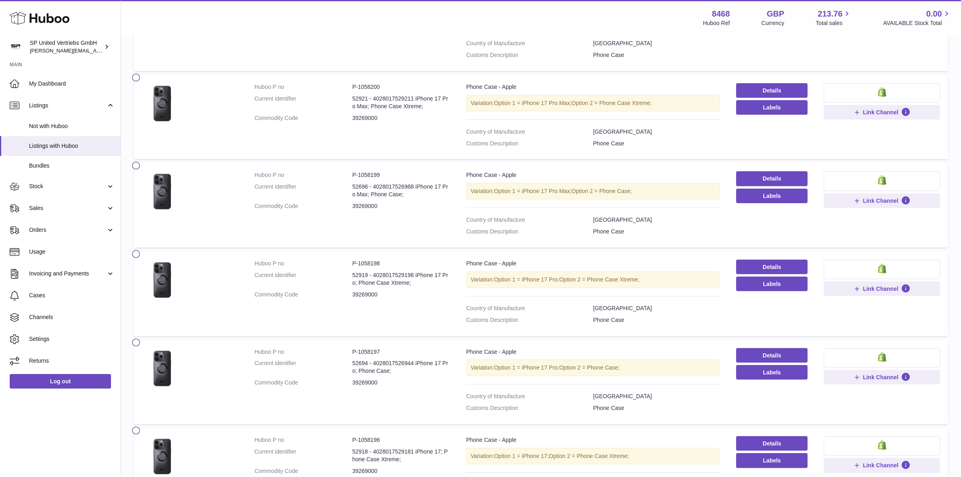
scroll to position [252, 0]
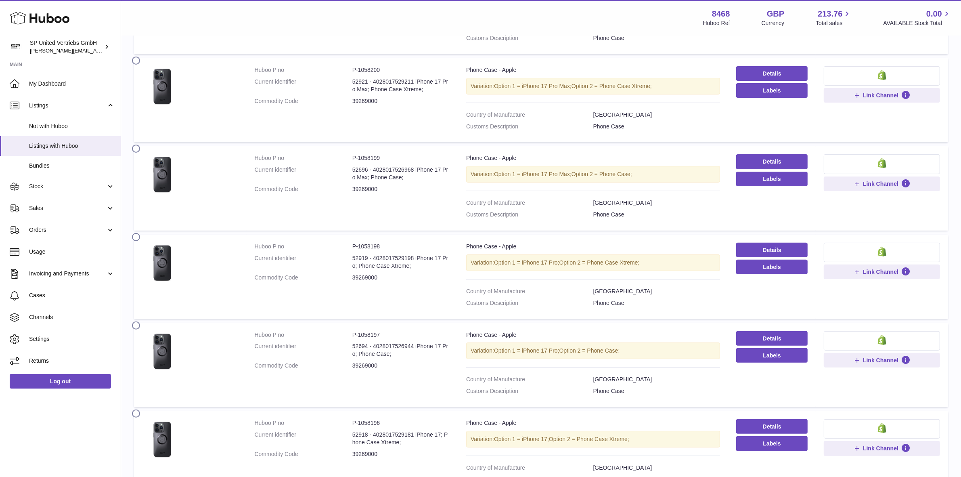
click at [422, 31] on div "Menu Huboo 8468 Huboo Ref GBP Currency 213.76 Total sales 0.00 AVAILABLE Stock …" at bounding box center [541, 18] width 840 height 36
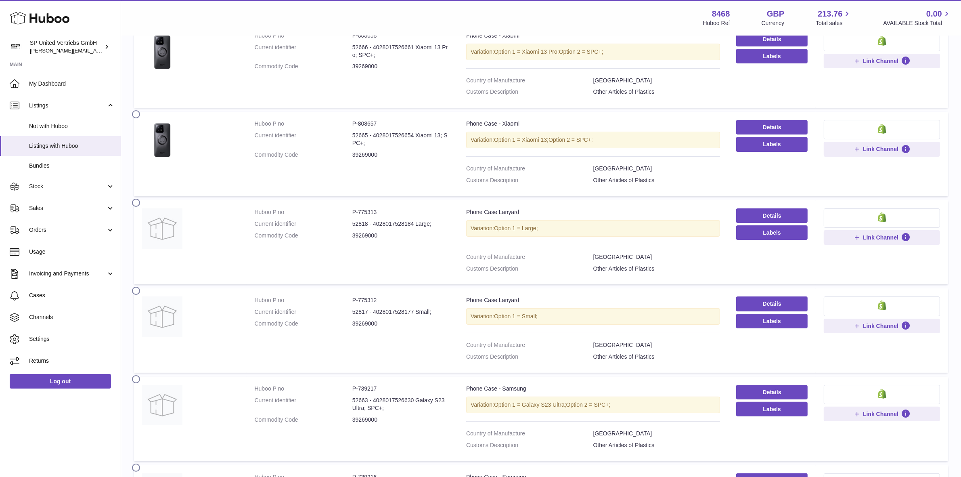
click at [138, 205] on label at bounding box center [138, 202] width 13 height 6
click at [137, 293] on label at bounding box center [138, 290] width 13 height 6
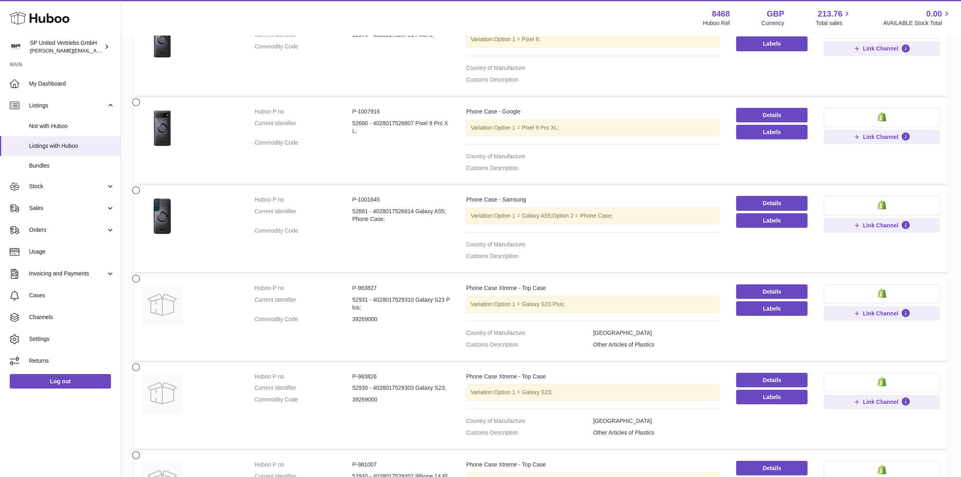
scroll to position [0, 0]
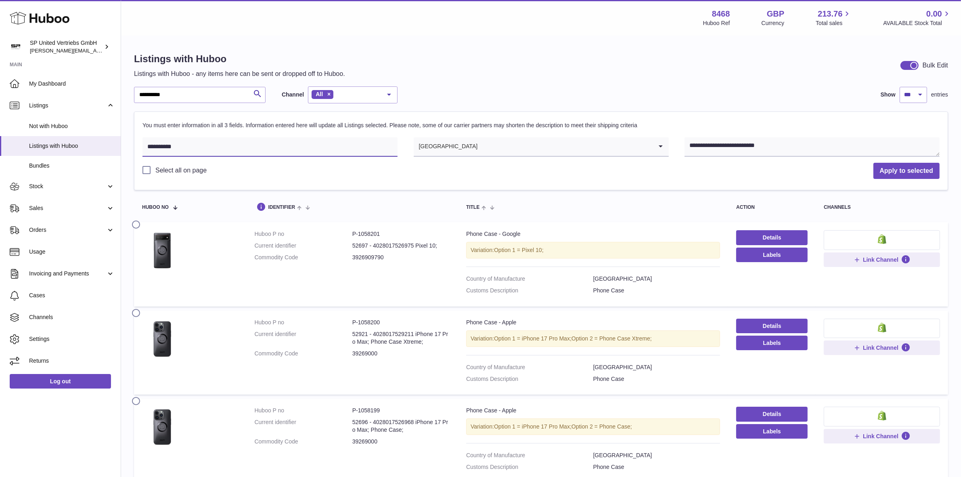
drag, startPoint x: 202, startPoint y: 146, endPoint x: 134, endPoint y: 143, distance: 67.9
click at [134, 143] on div "**********" at bounding box center [541, 151] width 814 height 78
paste input "text"
type input "**********"
drag, startPoint x: 781, startPoint y: 151, endPoint x: 660, endPoint y: 141, distance: 121.6
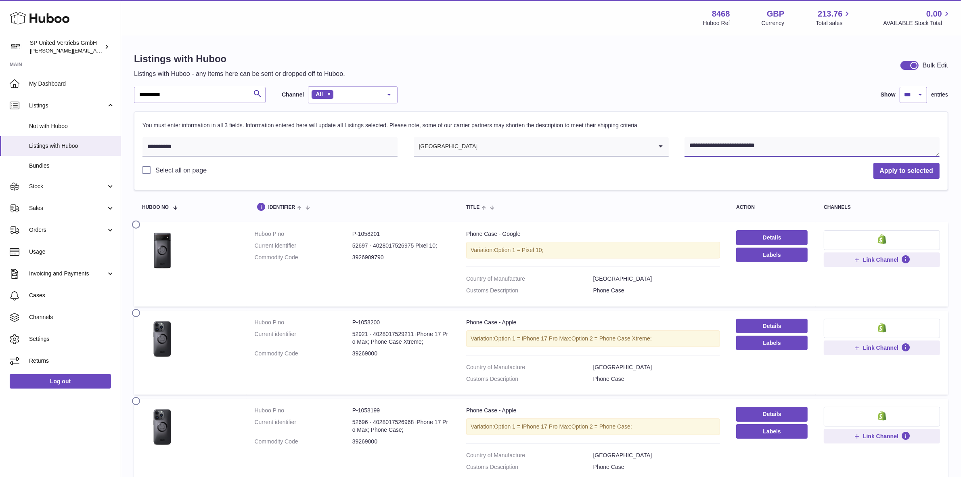
click at [662, 142] on div "**********" at bounding box center [541, 147] width 797 height 21
paste textarea
type textarea "**********"
click at [922, 177] on button "Apply to selected" at bounding box center [907, 171] width 66 height 17
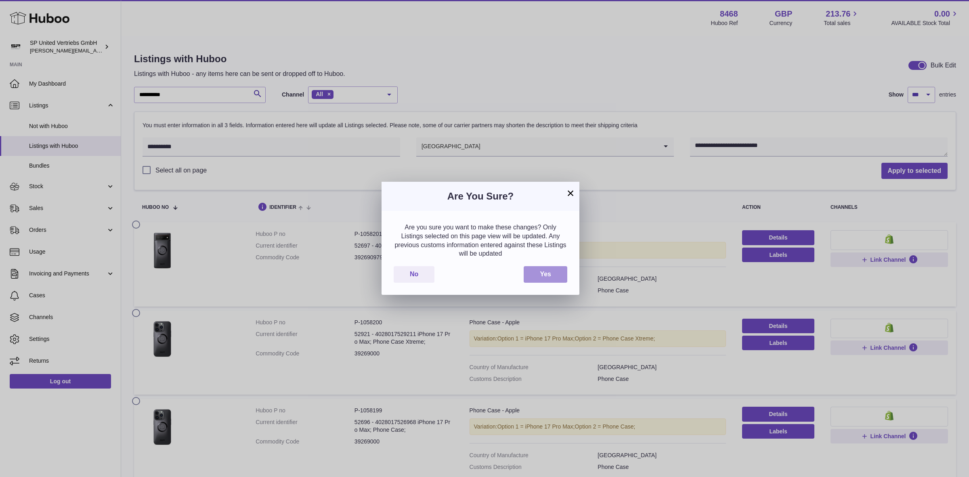
click at [545, 270] on button "Yes" at bounding box center [546, 274] width 44 height 17
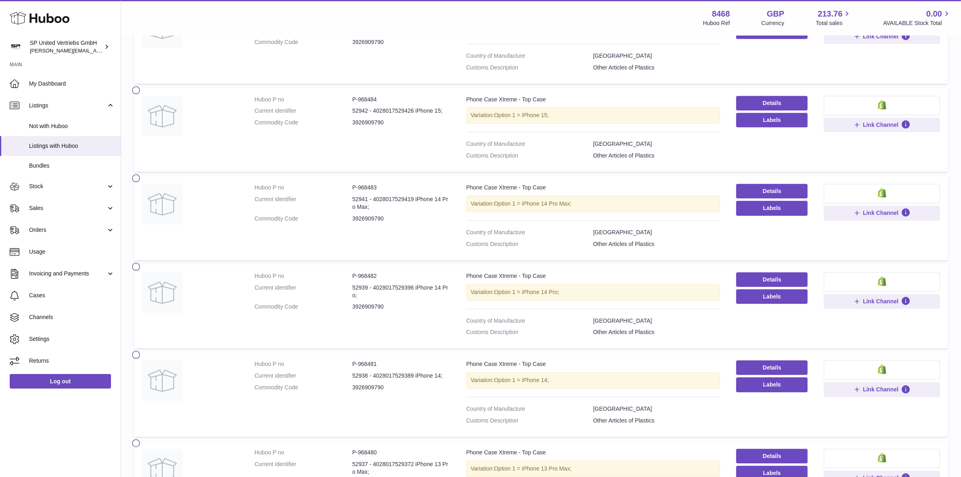
scroll to position [8685, 0]
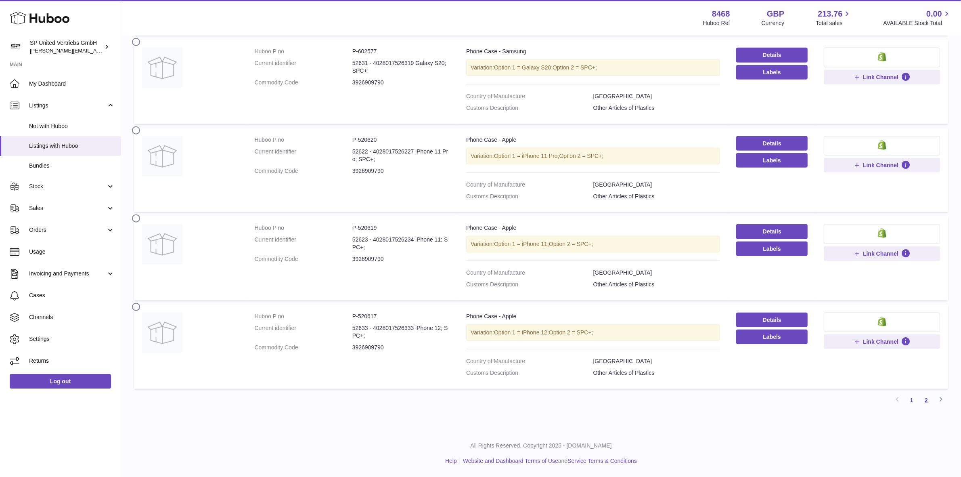
click at [927, 400] on link "2" at bounding box center [926, 400] width 15 height 15
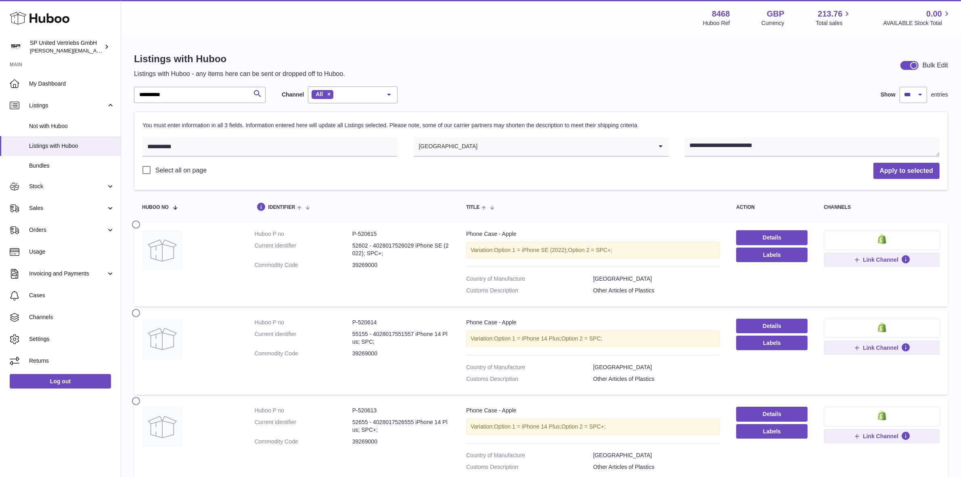
click at [148, 172] on label "Select all on page" at bounding box center [175, 170] width 64 height 9
click at [926, 173] on button "Apply to selected" at bounding box center [907, 171] width 66 height 17
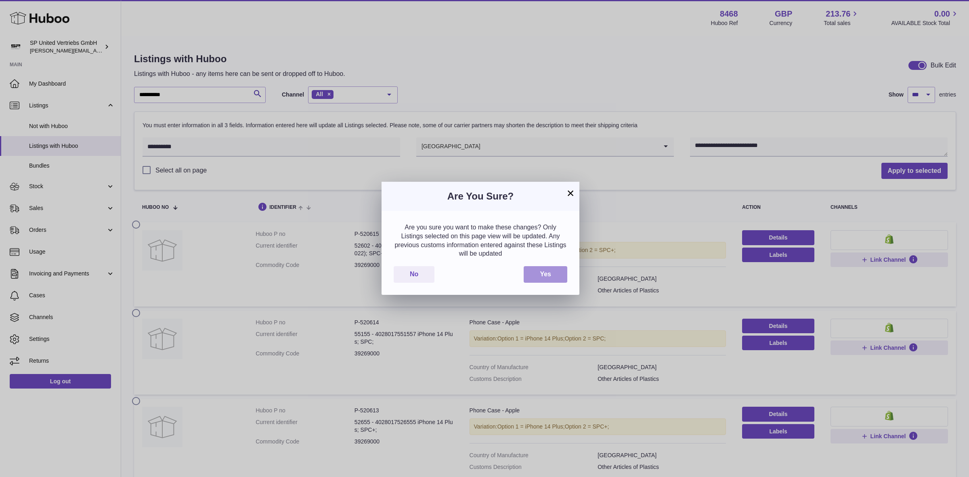
click at [535, 281] on button "Yes" at bounding box center [546, 274] width 44 height 17
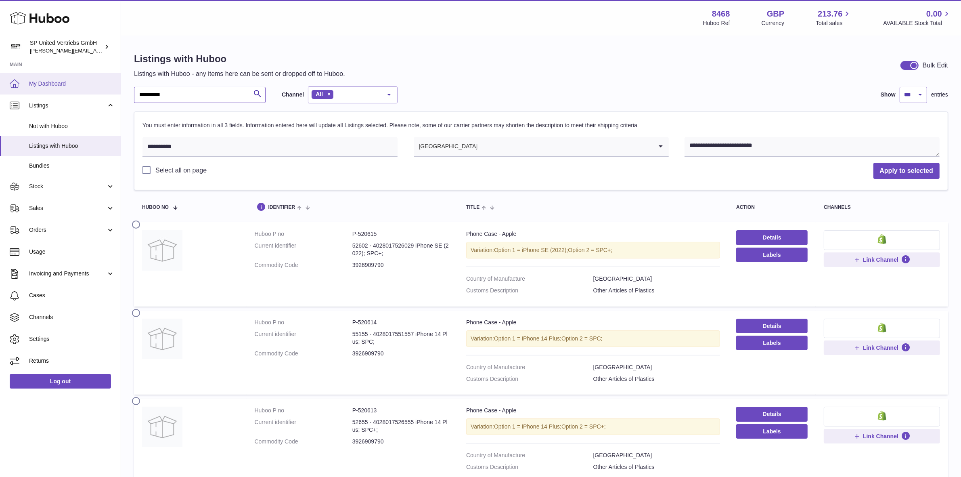
drag, startPoint x: 184, startPoint y: 102, endPoint x: 96, endPoint y: 90, distance: 88.9
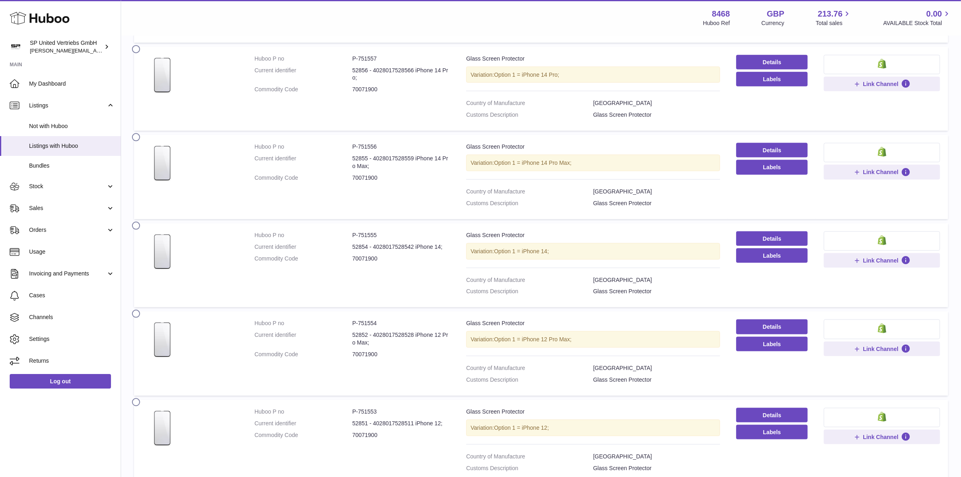
scroll to position [1402, 0]
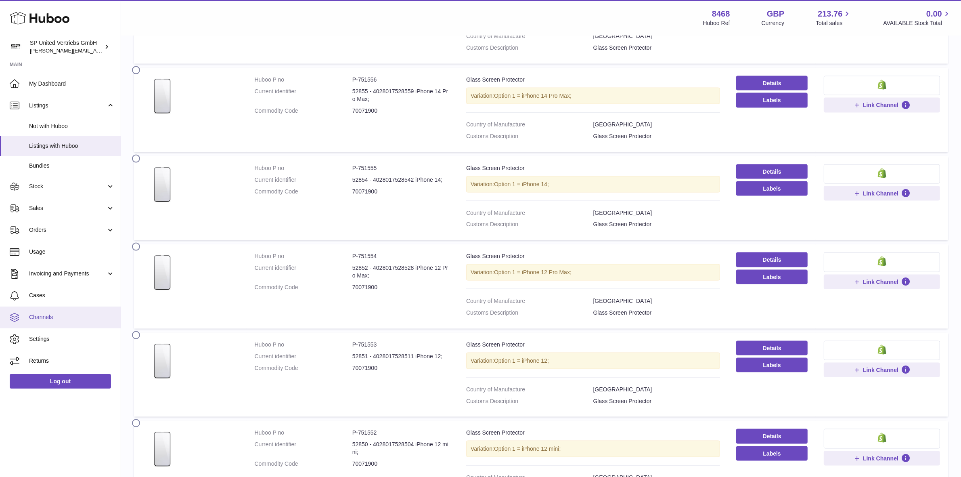
type input "**********"
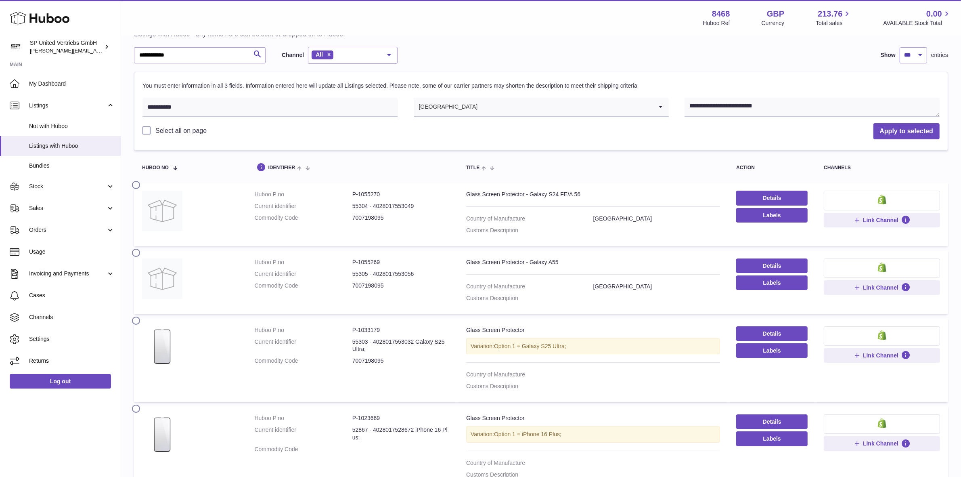
scroll to position [0, 0]
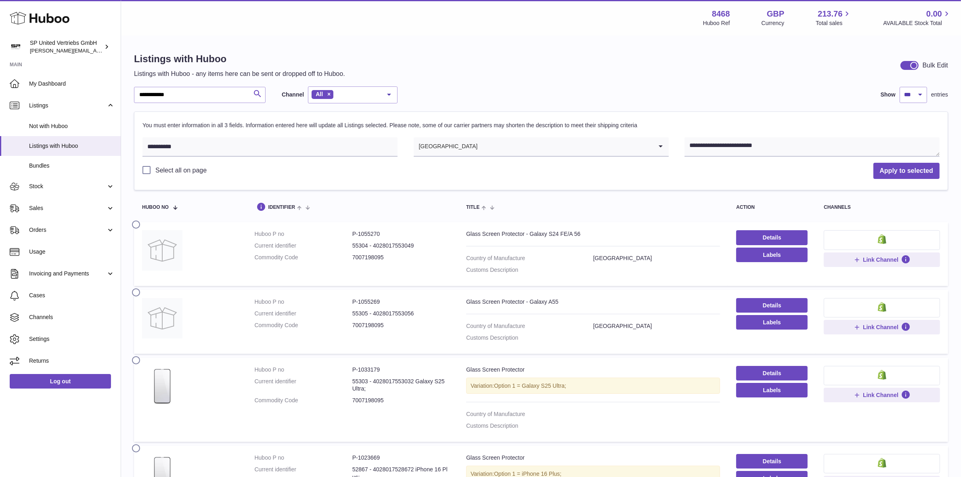
click at [258, 93] on icon "submit" at bounding box center [258, 94] width 10 height 10
drag, startPoint x: 233, startPoint y: 97, endPoint x: 65, endPoint y: 95, distance: 168.0
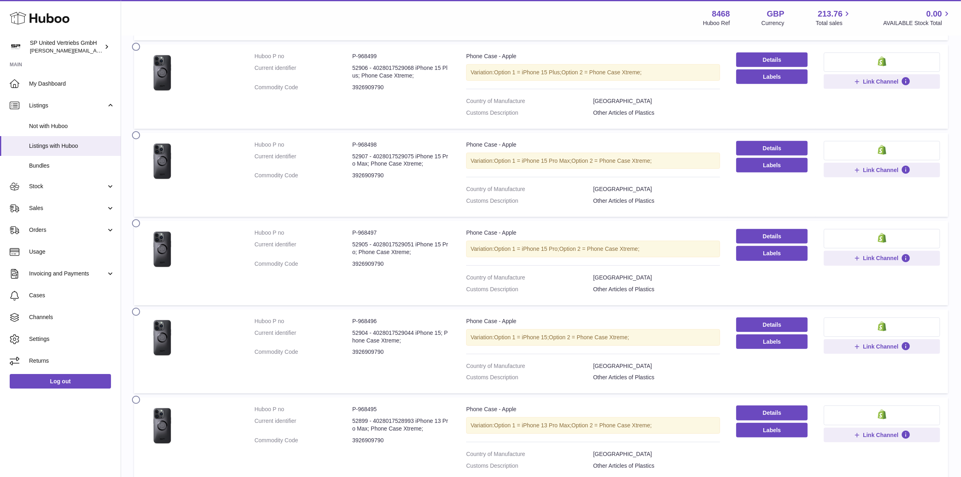
scroll to position [8519, 0]
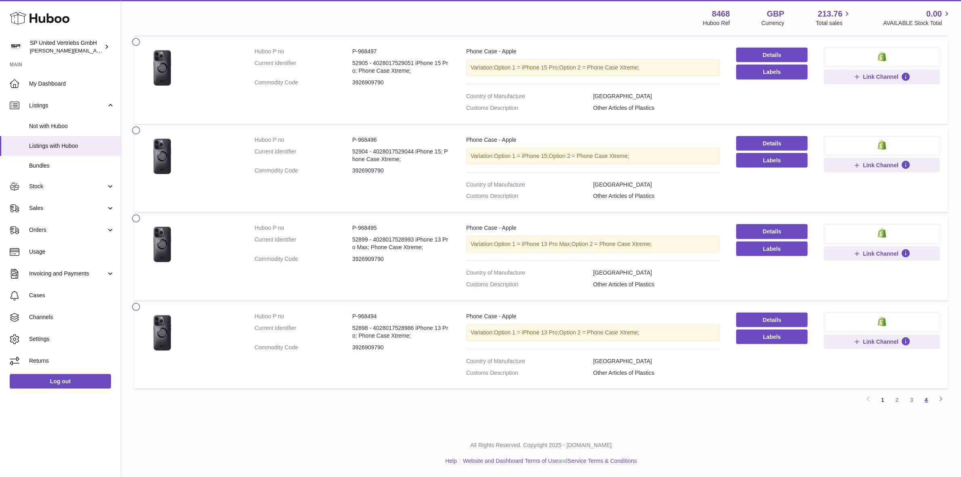
click at [923, 399] on link "4" at bounding box center [926, 399] width 15 height 15
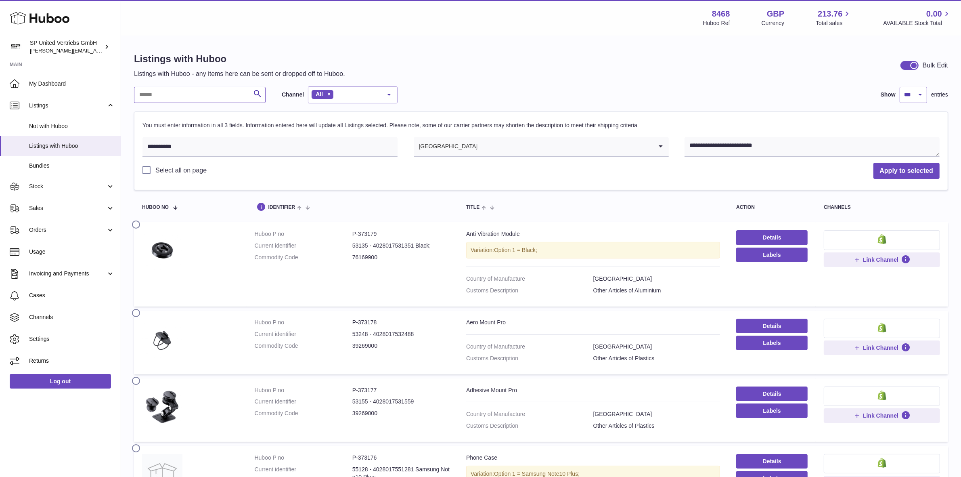
click at [176, 91] on input "text" at bounding box center [200, 95] width 132 height 16
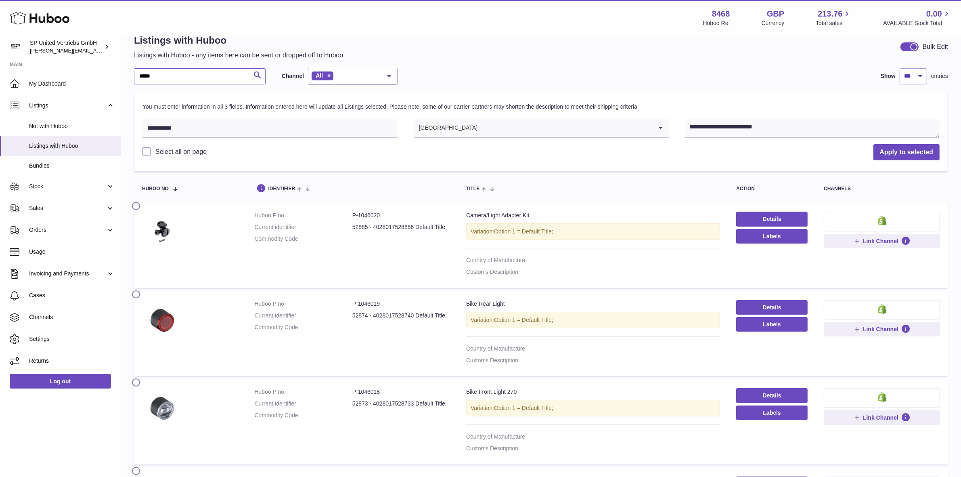
scroll to position [50, 0]
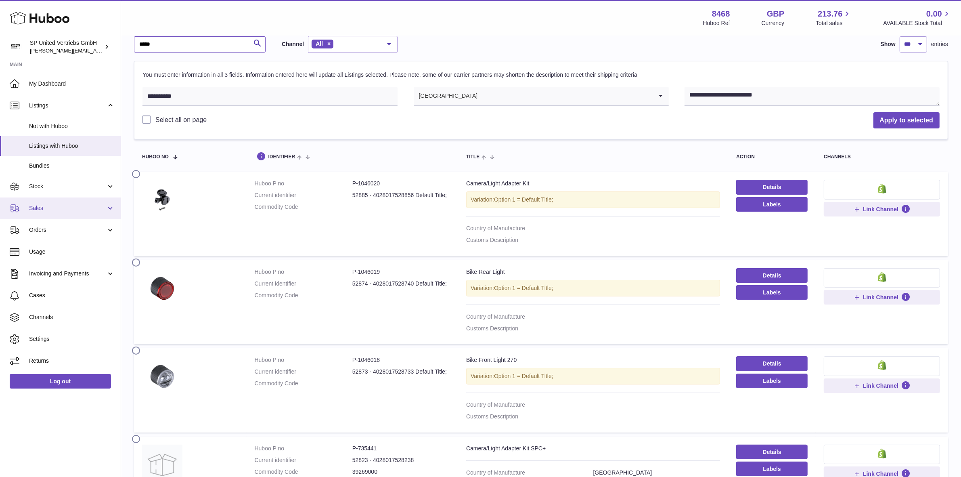
type input "*****"
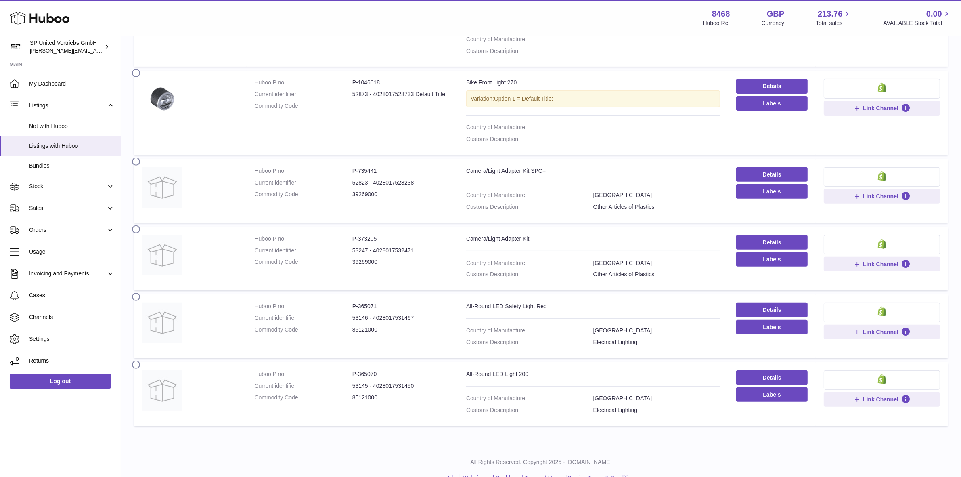
scroll to position [346, 0]
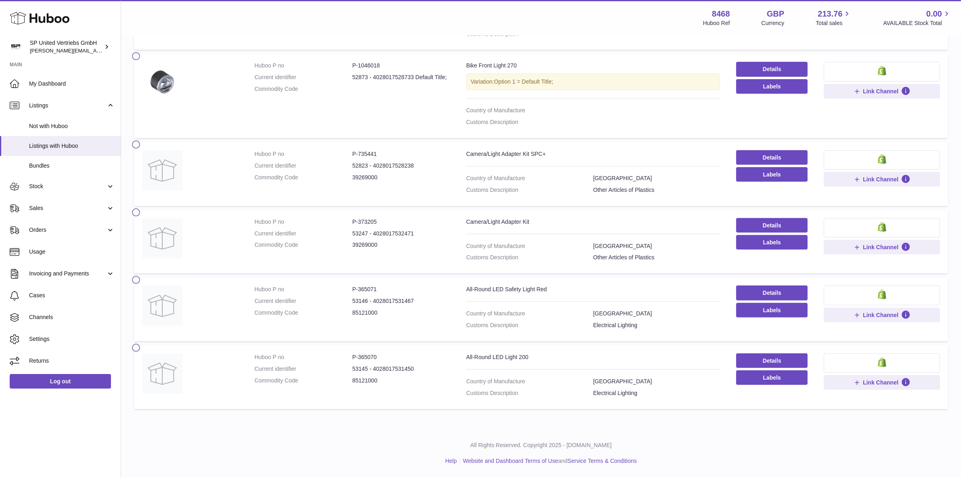
click at [372, 315] on dd "85121000" at bounding box center [402, 313] width 98 height 8
drag, startPoint x: 364, startPoint y: 314, endPoint x: 346, endPoint y: 314, distance: 17.4
click at [346, 314] on dl "Huboo P no P-365071 Current identifier 53146 - 4028017531467 Commodity Code 851…" at bounding box center [352, 302] width 195 height 35
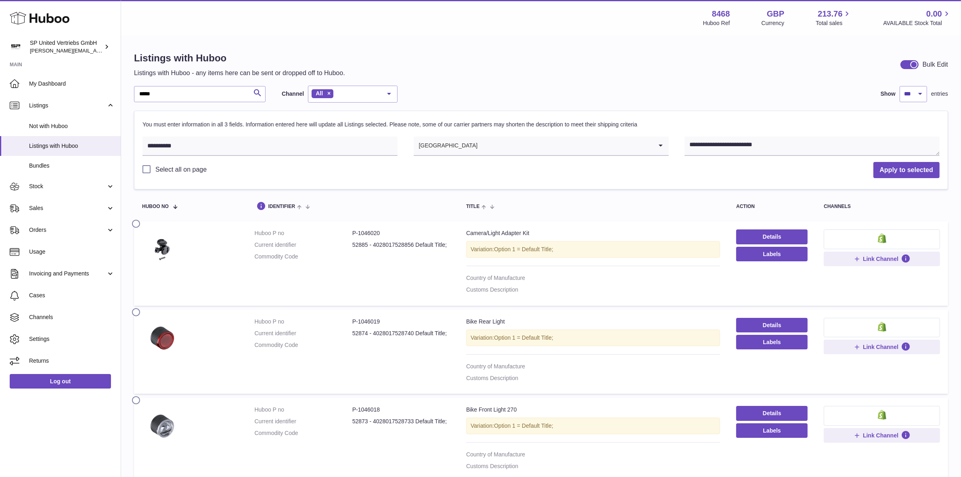
scroll to position [0, 0]
click at [411, 245] on dd "52885 - 4028017528856 Default Title;" at bounding box center [402, 246] width 98 height 8
click at [481, 74] on div "Listings with Huboo Listings with Huboo - any items here can be sent or dropped…" at bounding box center [541, 65] width 814 height 26
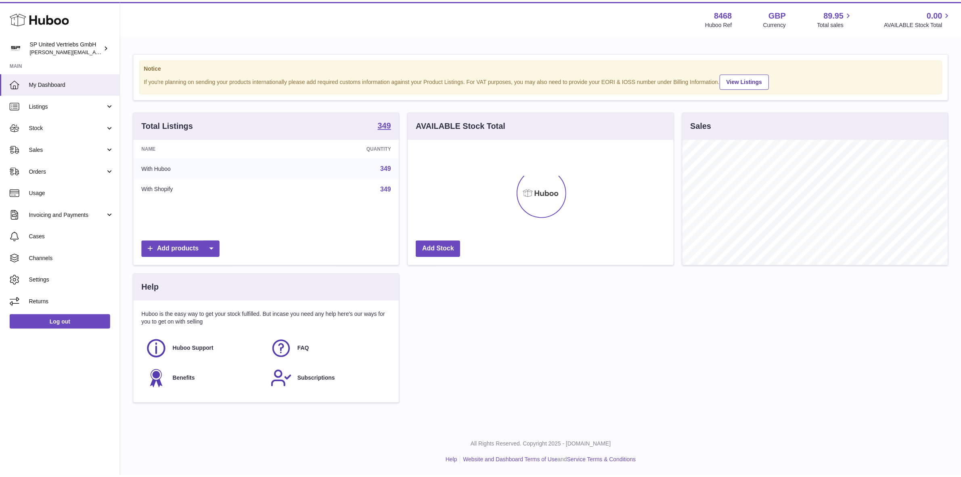
scroll to position [403661, 403522]
